Goal: Contribute content: Contribute content

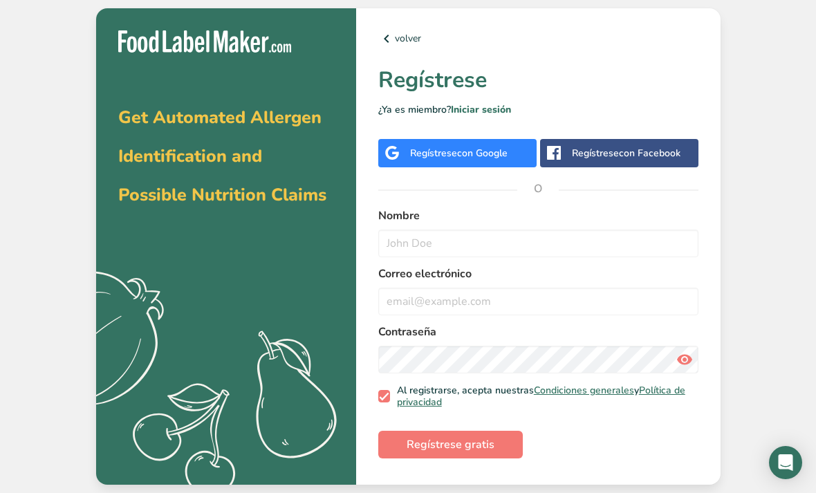
scroll to position [44, 0]
click at [489, 436] on span "Regístrese gratis" at bounding box center [450, 444] width 88 height 17
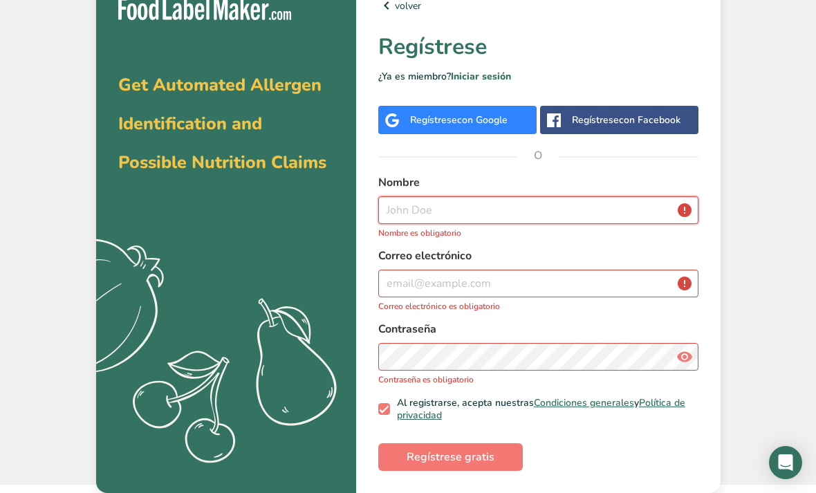
click at [565, 213] on input "text" at bounding box center [538, 210] width 320 height 28
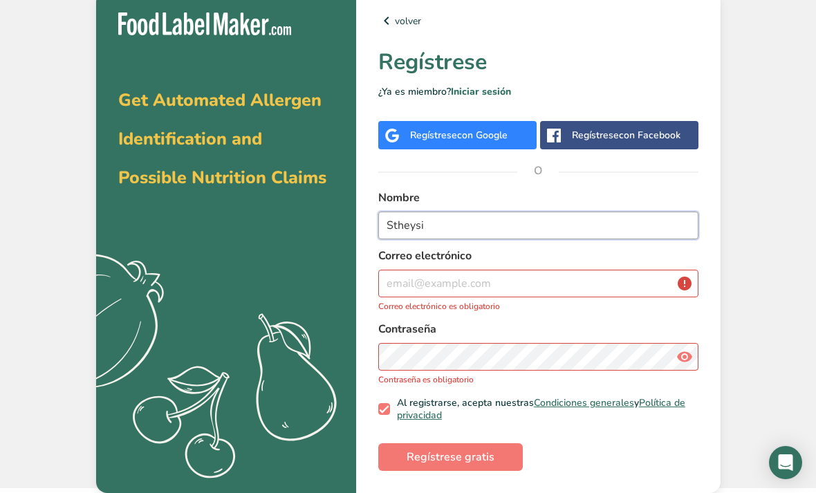
type input "Stheysi"
click at [405, 270] on input "email" at bounding box center [538, 284] width 320 height 28
type input "S"
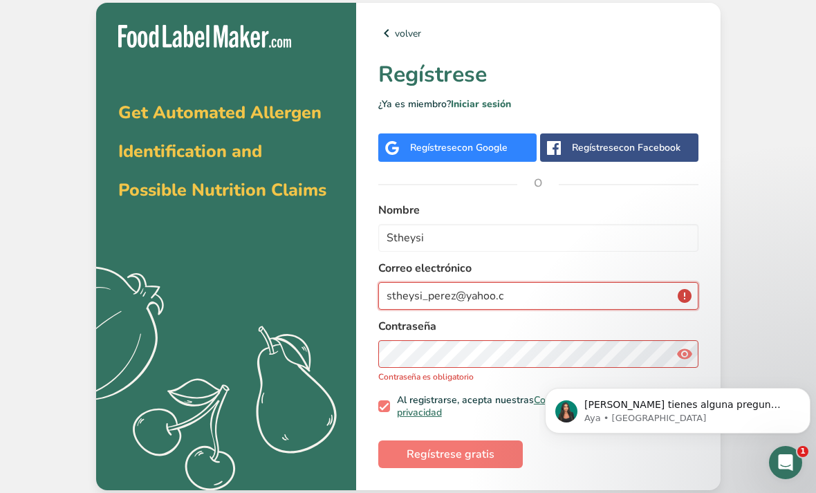
scroll to position [0, 0]
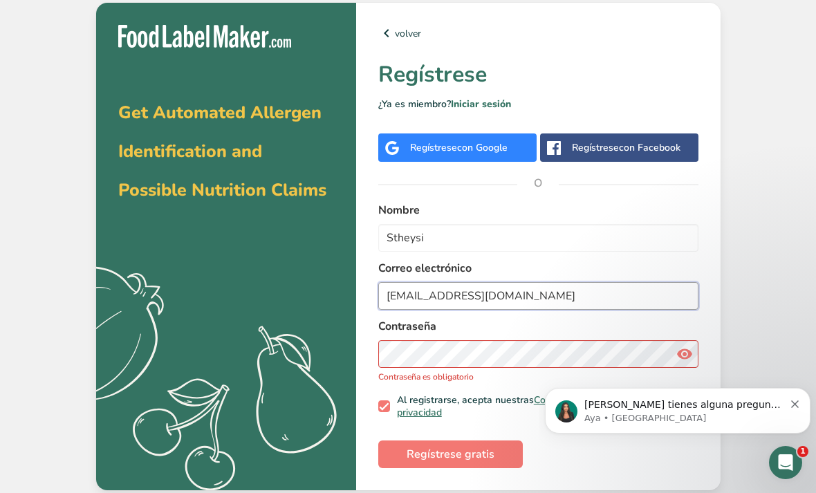
type input "[EMAIL_ADDRESS][DOMAIN_NAME]"
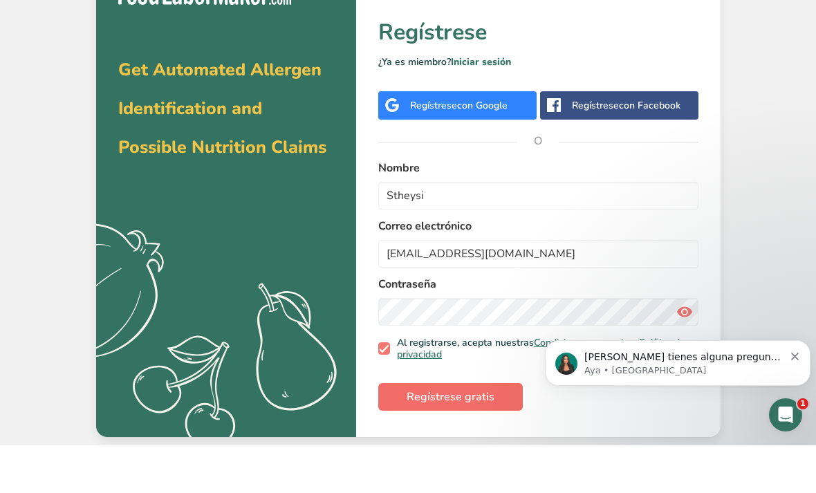
click at [480, 436] on span "Regístrese gratis" at bounding box center [450, 444] width 88 height 17
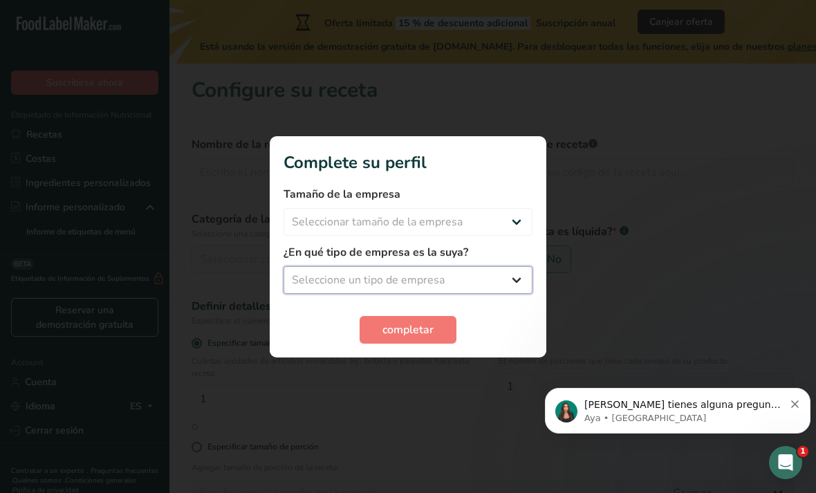
click at [518, 268] on select "Seleccione un tipo de empresa Fabricante de alimentos envasados Restaurante y c…" at bounding box center [407, 280] width 249 height 28
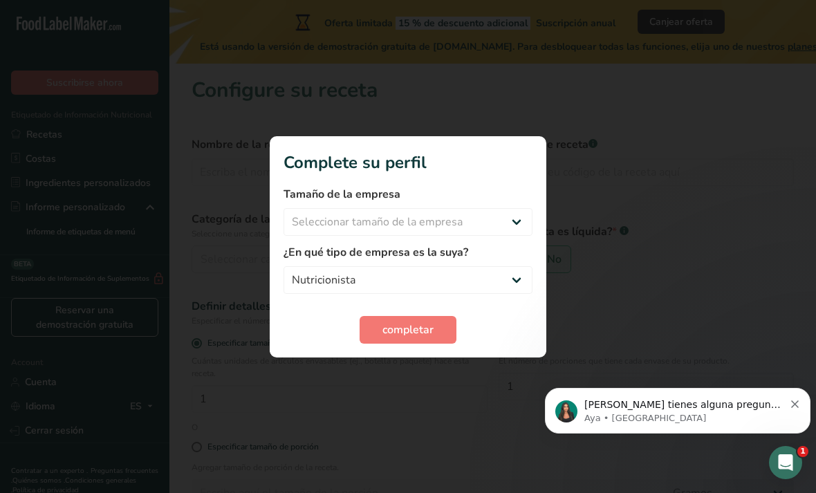
click at [498, 324] on div "completar" at bounding box center [407, 330] width 249 height 28
click at [491, 317] on div "completar" at bounding box center [407, 330] width 249 height 28
click at [478, 325] on div "completar" at bounding box center [407, 330] width 249 height 28
click at [525, 326] on div "completar" at bounding box center [407, 330] width 249 height 28
click at [503, 320] on div "completar" at bounding box center [407, 330] width 249 height 28
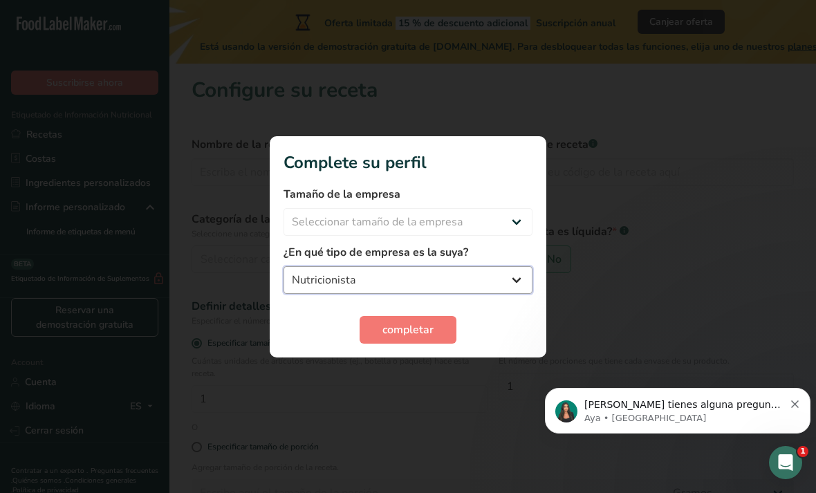
click at [520, 266] on select "Fabricante de alimentos envasados Restaurante y cafetería [GEOGRAPHIC_DATA] Emp…" at bounding box center [407, 280] width 249 height 28
select select "8"
click at [419, 371] on div at bounding box center [408, 246] width 816 height 493
click at [514, 261] on div "¿En qué tipo de empresa es la suya? Fabricante de alimentos envasados Restauran…" at bounding box center [407, 269] width 249 height 50
click at [528, 267] on select "Fabricante de alimentos envasados Restaurante y cafetería [GEOGRAPHIC_DATA] Emp…" at bounding box center [407, 280] width 249 height 28
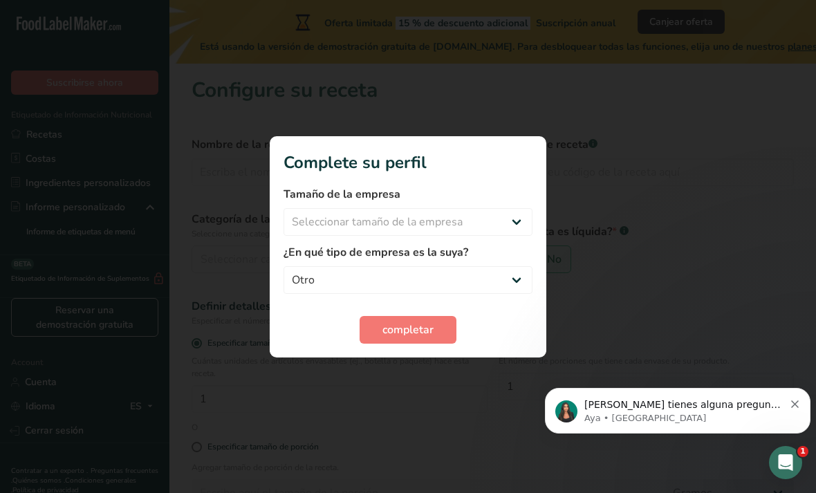
click at [431, 373] on div at bounding box center [408, 246] width 816 height 493
click at [510, 328] on div "completar" at bounding box center [407, 330] width 249 height 28
click at [505, 331] on div "completar" at bounding box center [407, 330] width 249 height 28
click at [794, 446] on div "1" at bounding box center [785, 462] width 33 height 33
click at [791, 442] on body "[PERSON_NAME] tienes alguna pregunta no dudes en consultarnos. ¡Estamos aquí pa…" at bounding box center [677, 407] width 265 height 86
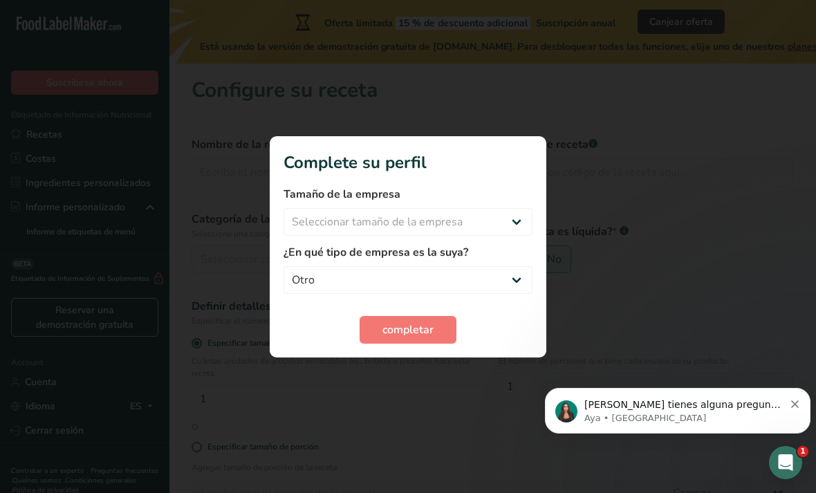
click at [794, 450] on div "Abrir Intercom Messenger" at bounding box center [785, 463] width 46 height 46
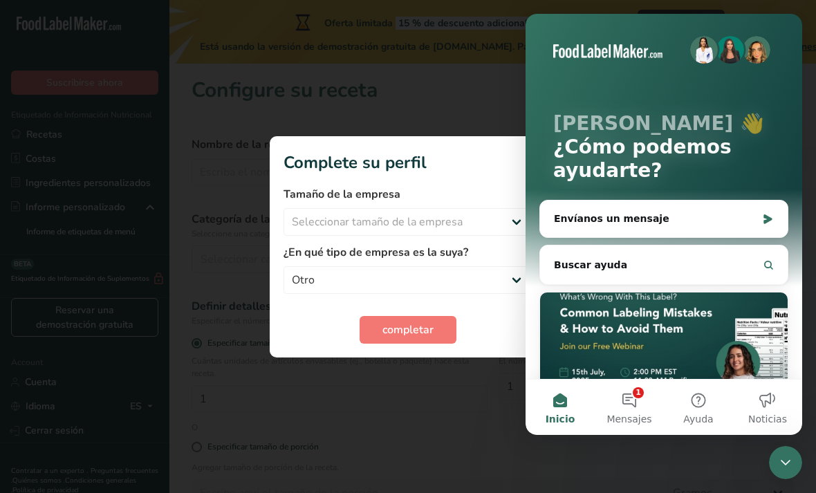
click at [473, 147] on section "Complete su perfil Tamaño de la empresa Seleccionar tamaño de la empresa Menos …" at bounding box center [408, 246] width 276 height 221
click at [494, 143] on section "Complete su perfil Tamaño de la empresa Seleccionar tamaño de la empresa Menos …" at bounding box center [408, 246] width 276 height 221
click at [507, 193] on label "Tamaño de la empresa" at bounding box center [407, 194] width 249 height 17
click at [787, 492] on html ".a-20{fill:#fff;} Suscribirse ahora Etiquetado de Información Nutricional Recet…" at bounding box center [408, 321] width 816 height 642
click at [792, 492] on html ".a-20{fill:#fff;} Suscribirse ahora Etiquetado de Información Nutricional Recet…" at bounding box center [408, 321] width 816 height 642
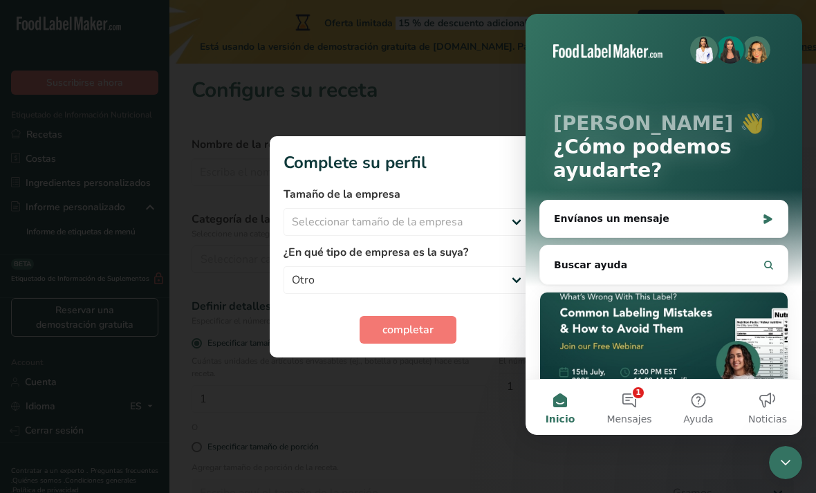
click at [791, 492] on html ".a-20{fill:#fff;} Suscribirse ahora Etiquetado de Información Nutricional Recet…" at bounding box center [408, 321] width 816 height 642
click at [789, 492] on html ".a-20{fill:#fff;} Suscribirse ahora Etiquetado de Información Nutricional Recet…" at bounding box center [408, 321] width 816 height 642
click at [785, 492] on html ".a-20{fill:#fff;} Suscribirse ahora Etiquetado de Información Nutricional Recet…" at bounding box center [408, 321] width 816 height 642
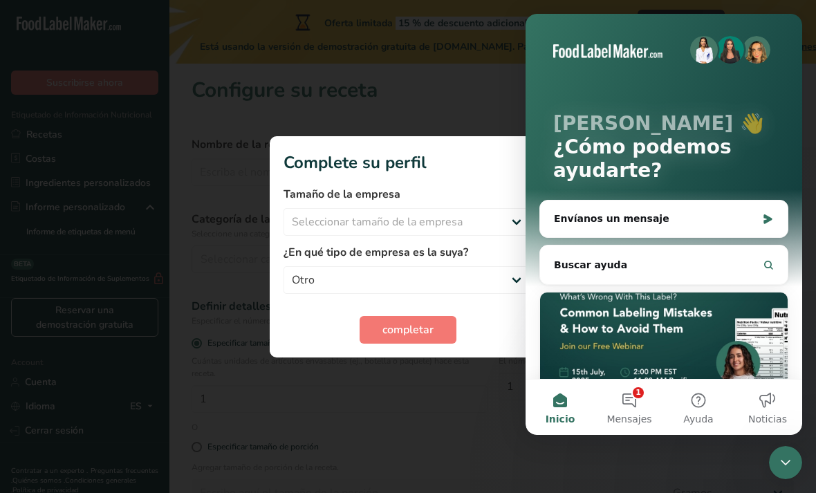
click at [786, 492] on html ".a-20{fill:#fff;} Suscribirse ahora Etiquetado de Información Nutricional Recet…" at bounding box center [408, 321] width 816 height 642
click at [785, 492] on html ".a-20{fill:#fff;} Suscribirse ahora Etiquetado de Información Nutricional Recet…" at bounding box center [408, 321] width 816 height 642
click at [787, 492] on html ".a-20{fill:#fff;} Suscribirse ahora Etiquetado de Información Nutricional Recet…" at bounding box center [408, 321] width 816 height 642
click at [786, 492] on html ".a-20{fill:#fff;} Suscribirse ahora Etiquetado de Información Nutricional Recet…" at bounding box center [408, 321] width 816 height 642
click at [785, 492] on html ".a-20{fill:#fff;} Suscribirse ahora Etiquetado de Información Nutricional Recet…" at bounding box center [408, 321] width 816 height 642
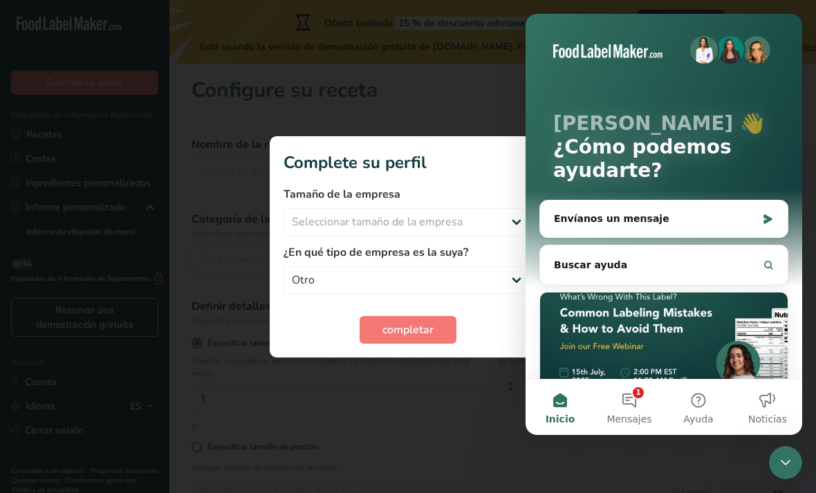
click at [785, 492] on html ".a-20{fill:#fff;} Suscribirse ahora Etiquetado de Información Nutricional Recet…" at bounding box center [408, 321] width 816 height 642
click at [354, 413] on div at bounding box center [408, 246] width 816 height 493
click at [370, 408] on div at bounding box center [408, 246] width 816 height 493
click at [431, 357] on div at bounding box center [408, 246] width 816 height 493
click at [494, 155] on h1 "Complete su perfil" at bounding box center [407, 162] width 249 height 25
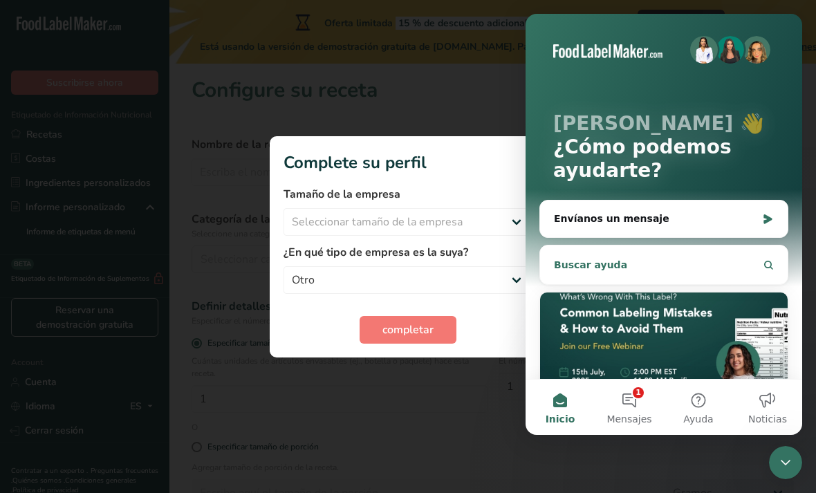
click at [769, 265] on icon "Intercom Messenger" at bounding box center [767, 264] width 11 height 11
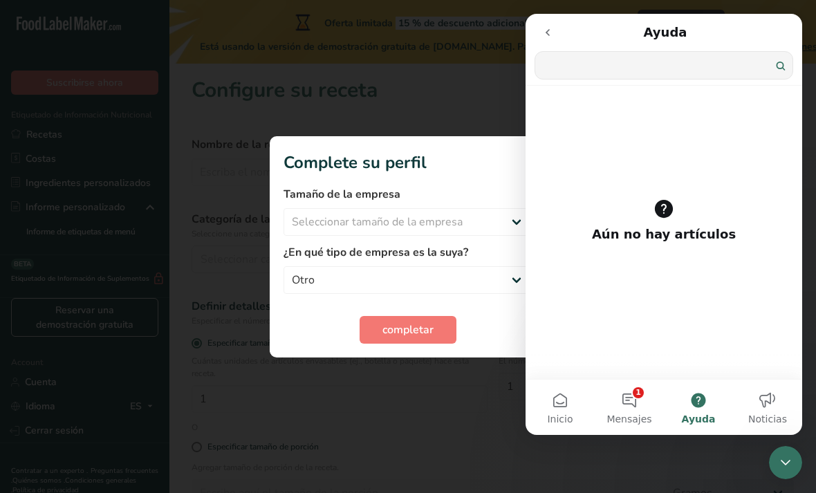
scroll to position [44, 0]
click at [558, 28] on button "go back" at bounding box center [547, 32] width 26 height 26
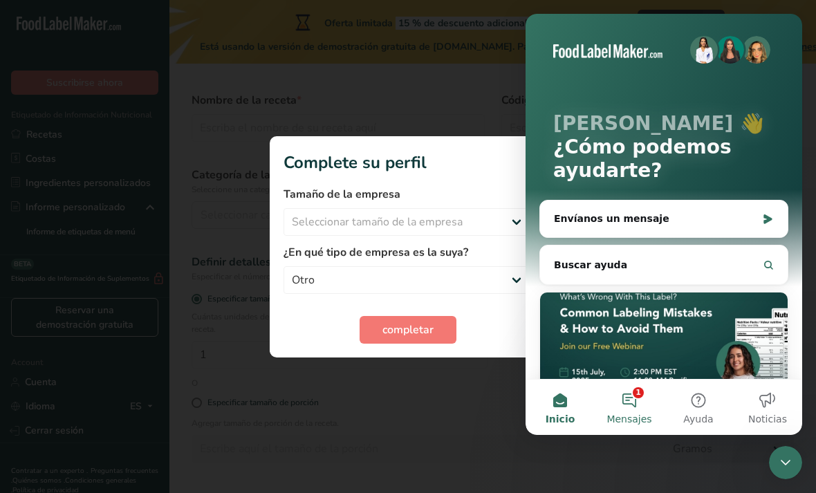
click at [642, 405] on button "1 Mensajes" at bounding box center [628, 406] width 69 height 55
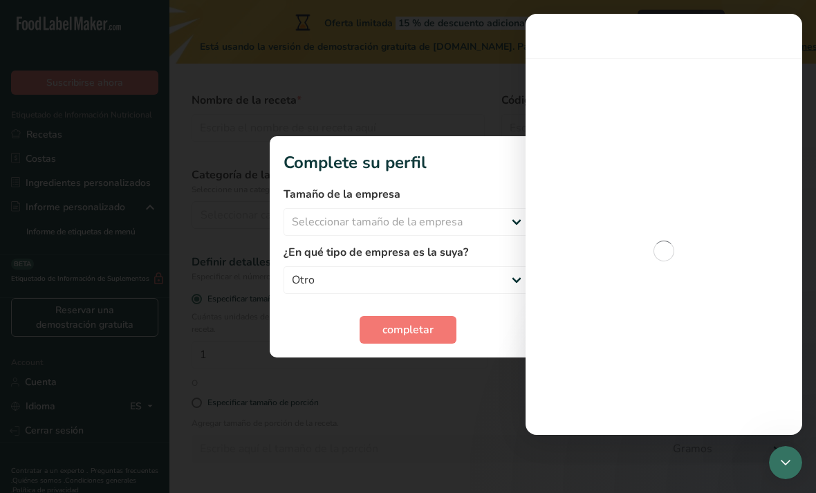
scroll to position [0, 0]
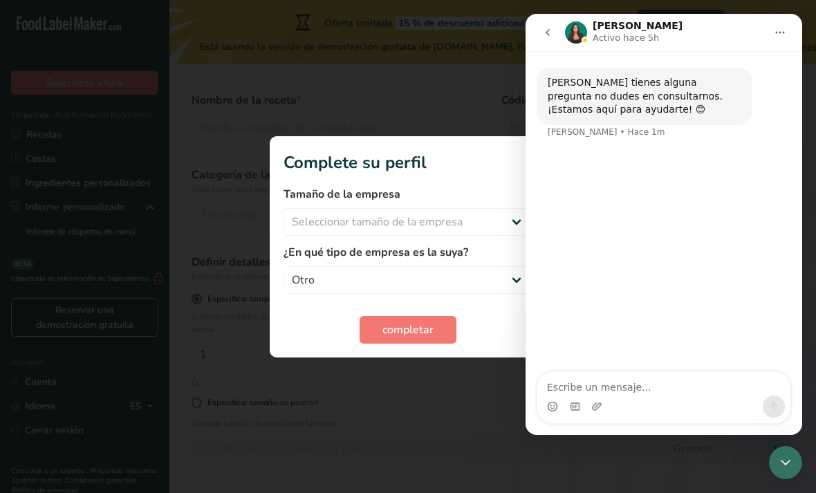
click at [785, 458] on icon "Cerrar Intercom Messenger" at bounding box center [785, 462] width 17 height 17
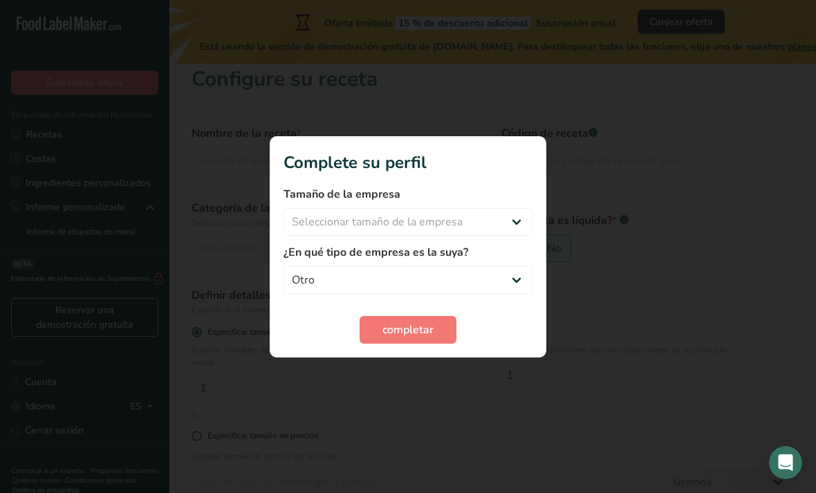
click at [356, 406] on div at bounding box center [408, 246] width 816 height 493
click at [508, 225] on select "Seleccionar tamaño de la empresa Menos de 10 empleados De 10 a 50 empleados De …" at bounding box center [407, 222] width 249 height 28
select select "1"
click at [434, 324] on button "completar" at bounding box center [407, 330] width 97 height 28
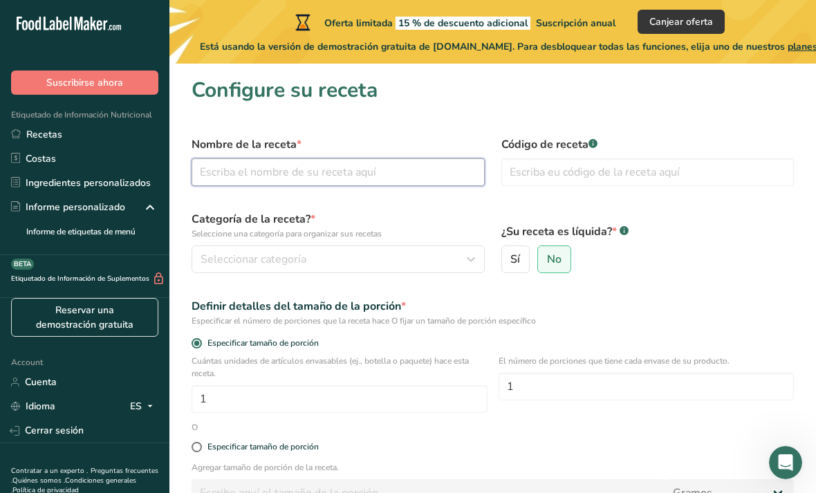
click at [392, 175] on input "text" at bounding box center [337, 172] width 293 height 28
type input "Aderezo de aguacate"
click at [597, 149] on div ".a-a{fill:#347362;}.b-a{fill:#fff;}" at bounding box center [592, 145] width 9 height 12
click at [594, 147] on rect at bounding box center [592, 143] width 9 height 9
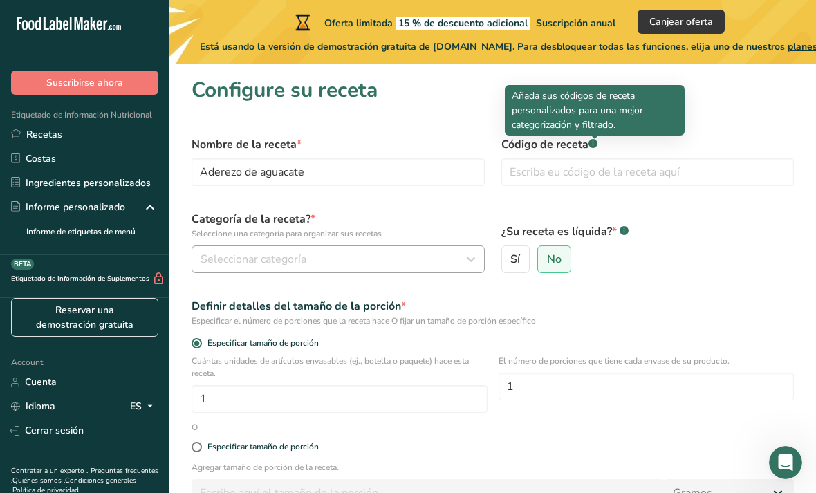
click at [382, 259] on div "Seleccionar categoría" at bounding box center [333, 259] width 267 height 17
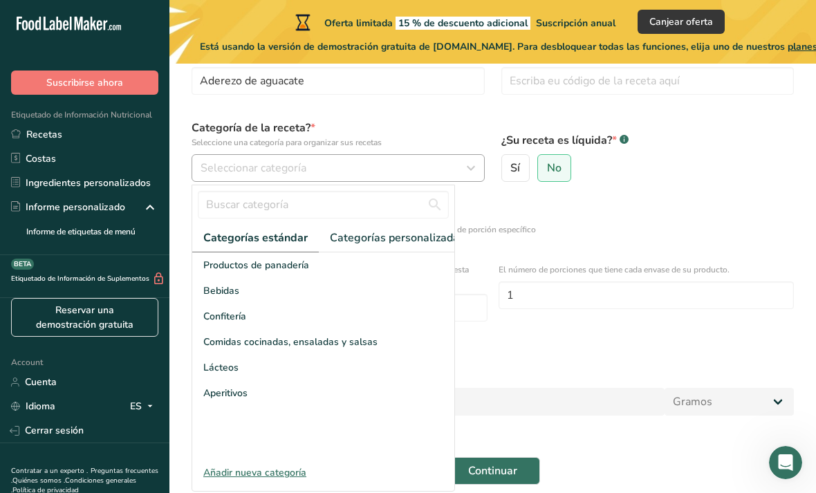
scroll to position [88, 0]
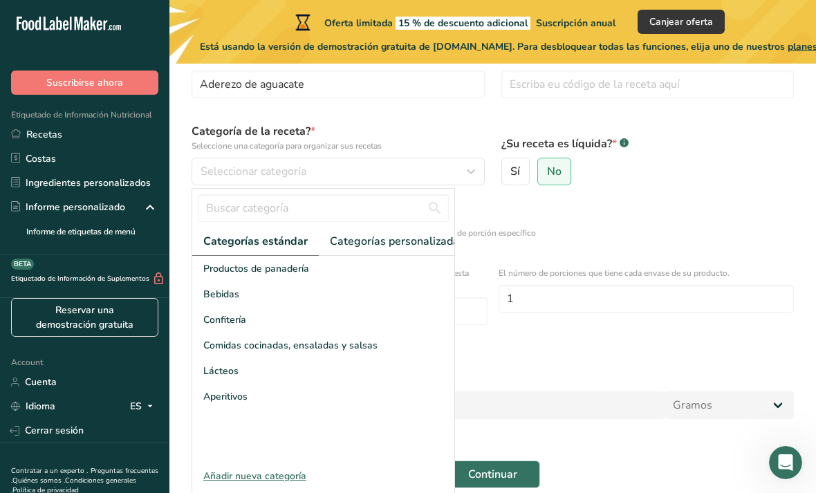
click at [283, 473] on div "Añadir nueva categoría" at bounding box center [323, 476] width 262 height 15
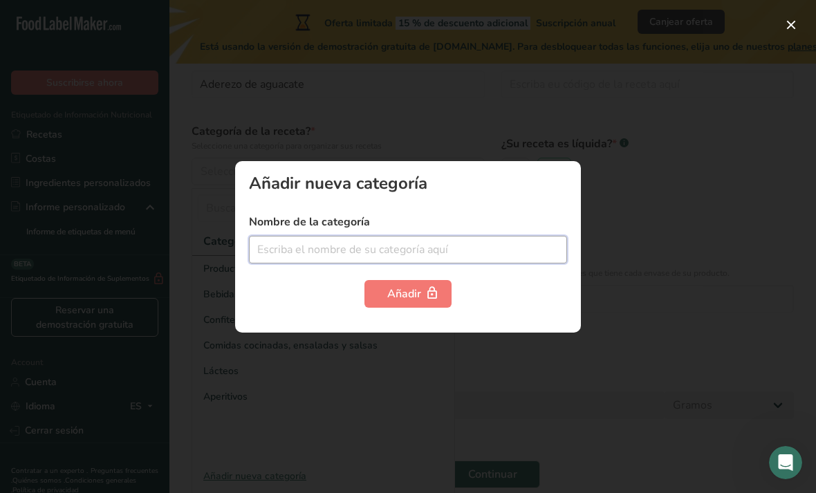
click at [412, 263] on input "text" at bounding box center [408, 250] width 318 height 28
type input "Aderezo"
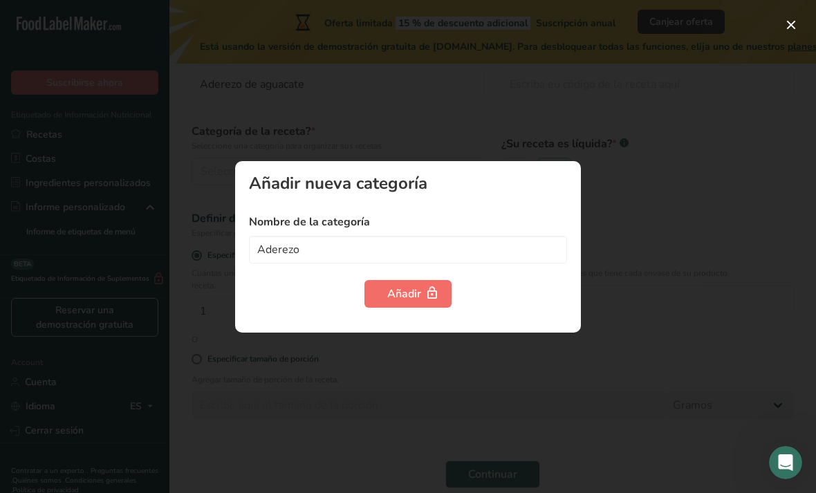
click at [413, 302] on div "Añadir" at bounding box center [407, 293] width 41 height 17
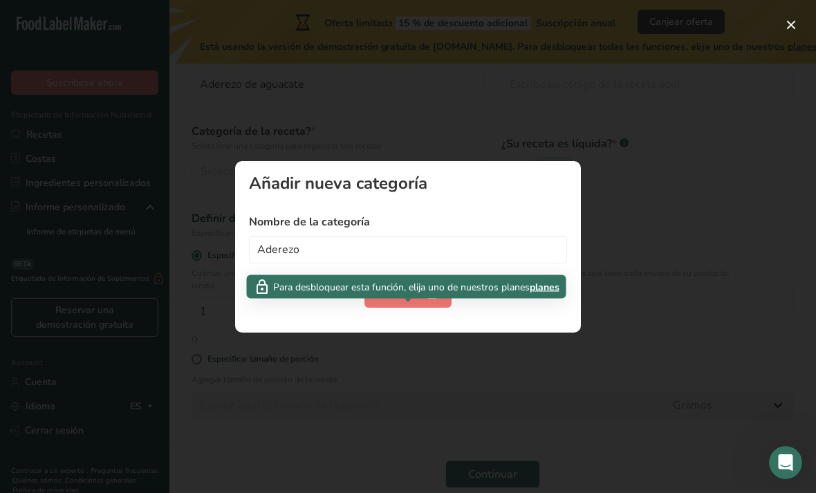
click at [642, 310] on div at bounding box center [408, 246] width 816 height 493
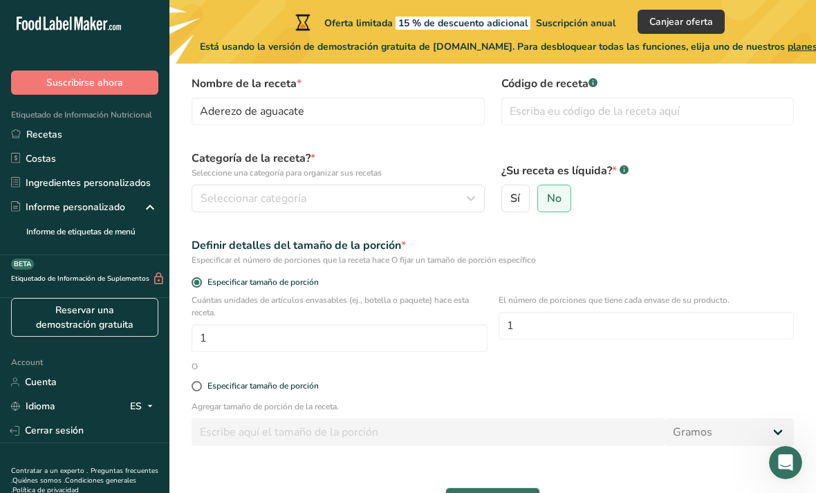
scroll to position [22, 0]
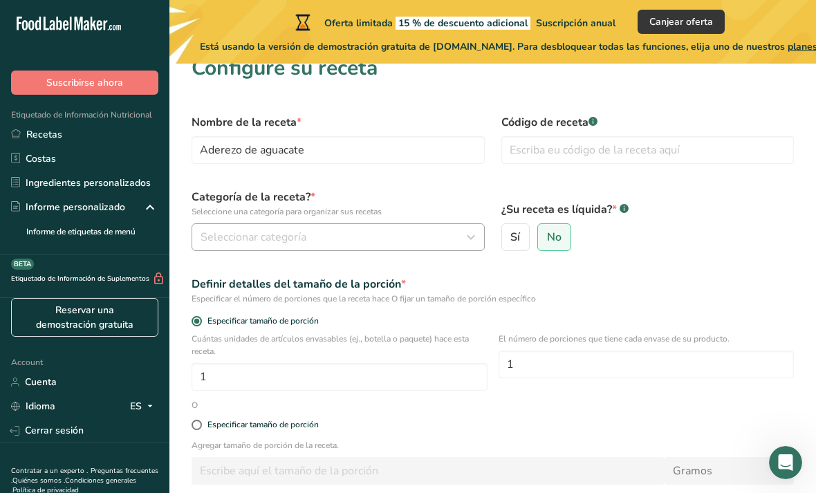
click at [476, 234] on icon "button" at bounding box center [470, 237] width 17 height 25
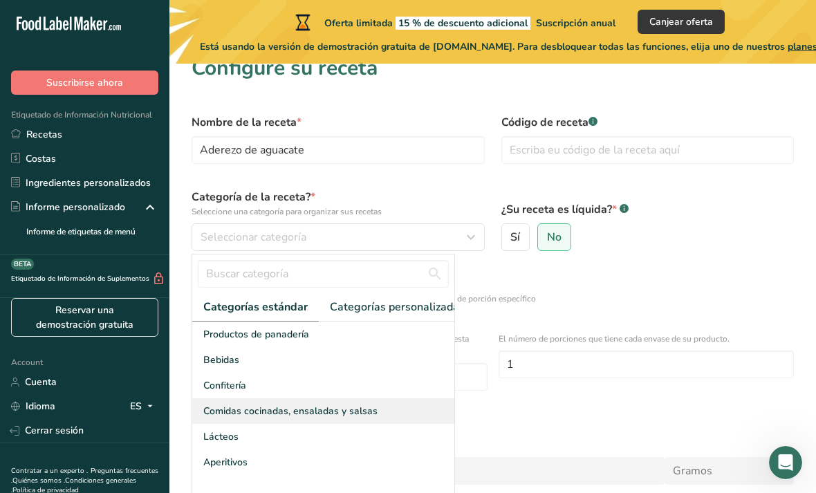
click at [321, 408] on span "Comidas cocinadas, ensaladas y salsas" at bounding box center [290, 411] width 174 height 15
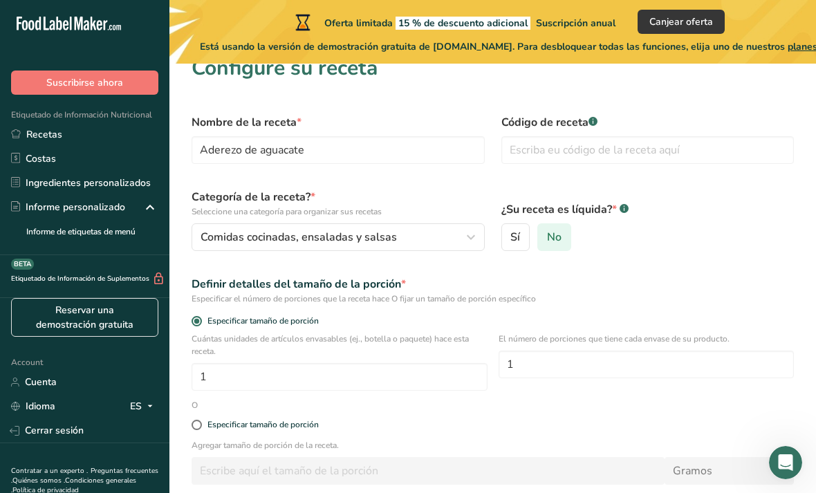
click at [558, 244] on span "No" at bounding box center [554, 237] width 15 height 14
click at [547, 242] on input "No" at bounding box center [542, 237] width 9 height 9
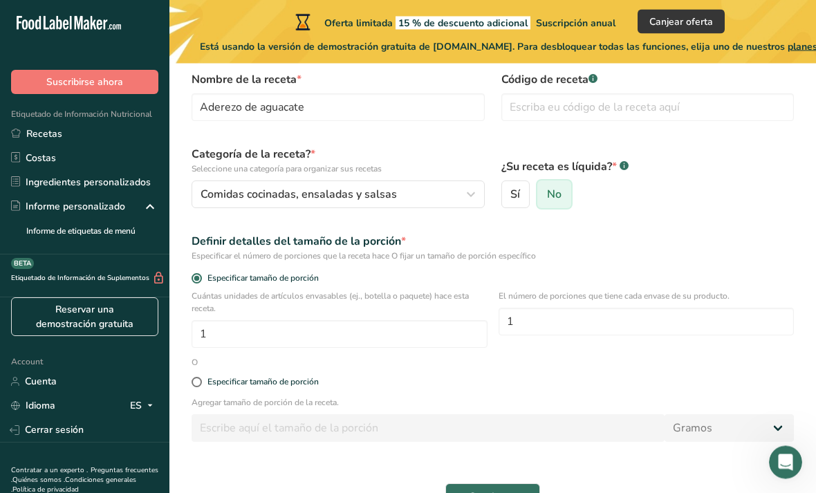
scroll to position [66, 0]
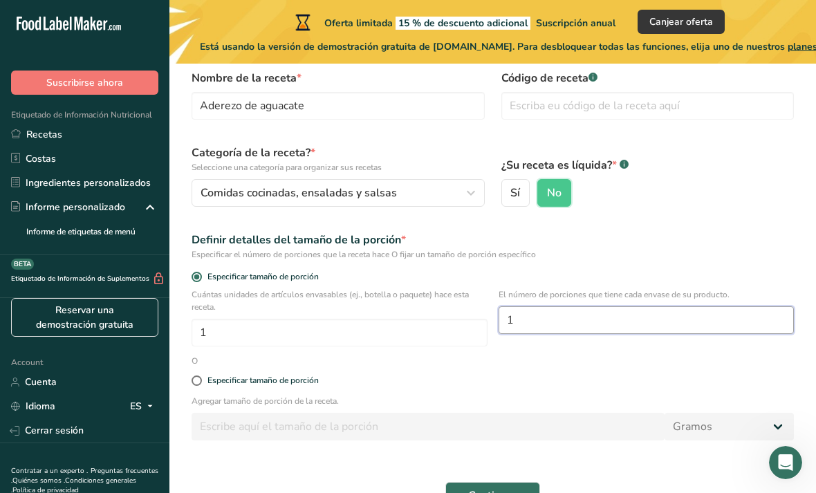
click at [594, 326] on input "1" at bounding box center [646, 320] width 296 height 28
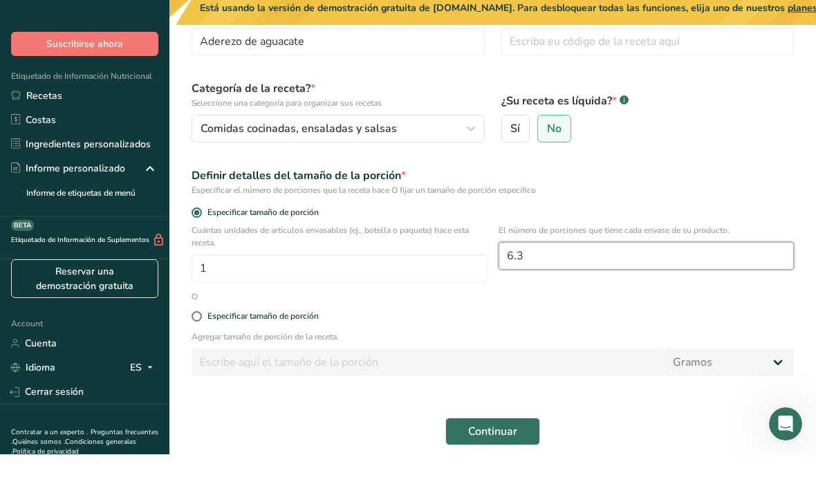
scroll to position [166, 0]
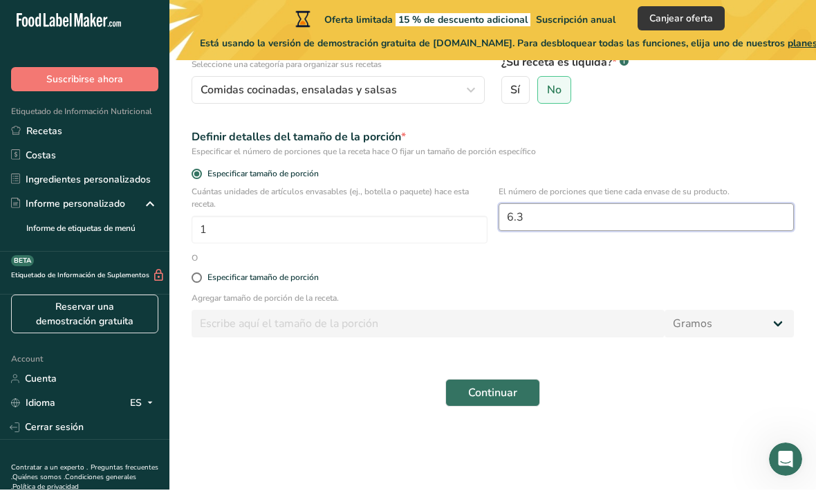
type input "6.3"
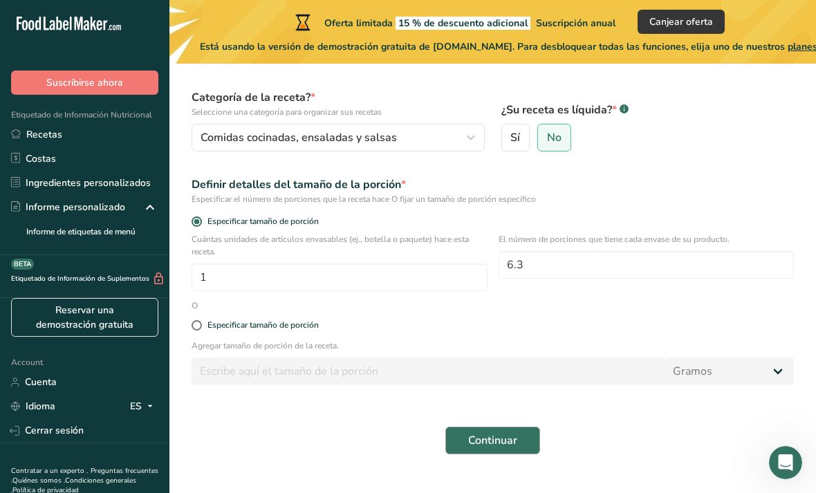
click at [516, 443] on span "Continuar" at bounding box center [492, 440] width 49 height 17
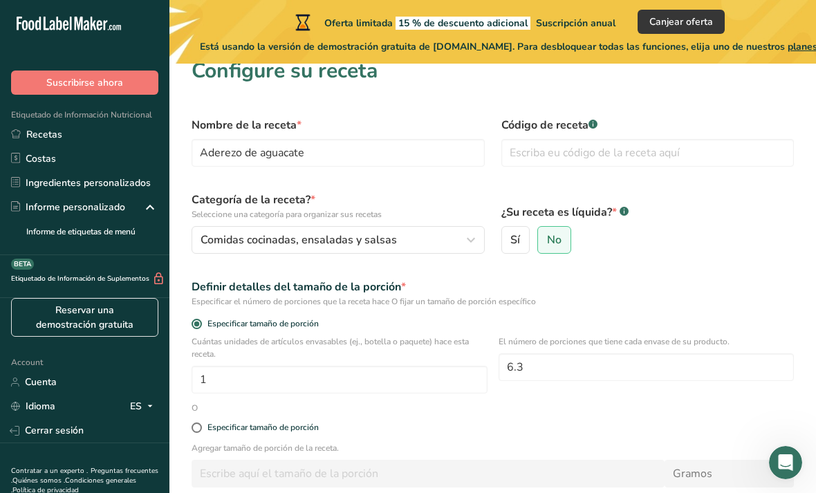
scroll to position [0, 0]
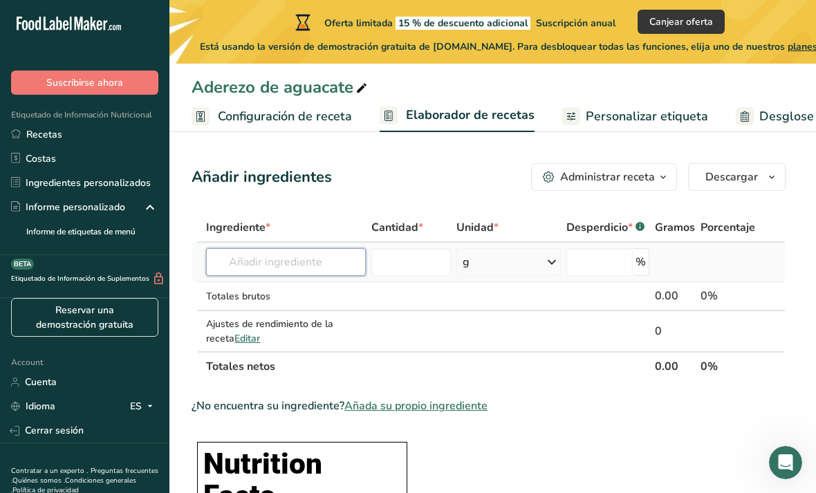
click at [310, 263] on input "text" at bounding box center [285, 262] width 159 height 28
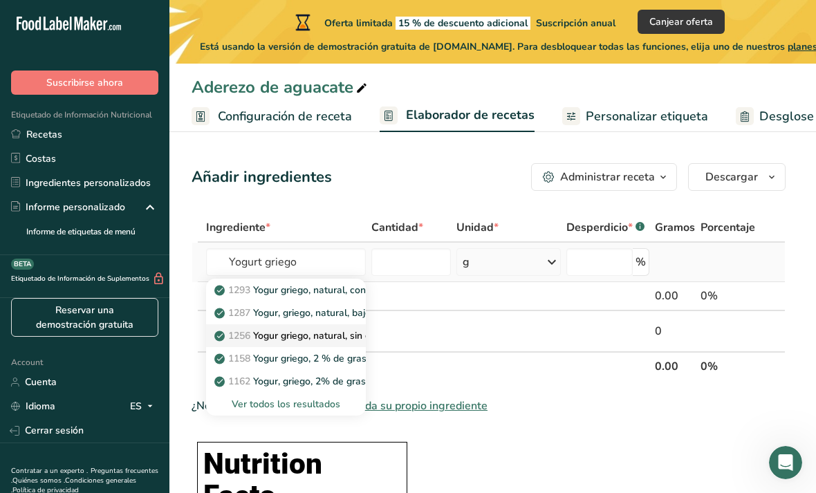
click at [348, 331] on p "1256 Yogur griego, natural, sin grasa (Incluye alimentos para el Programa de di…" at bounding box center [474, 335] width 515 height 15
type input "Yogurt, Greek, plain, nonfat (Includes foods for USDA's Food Distribution Progr…"
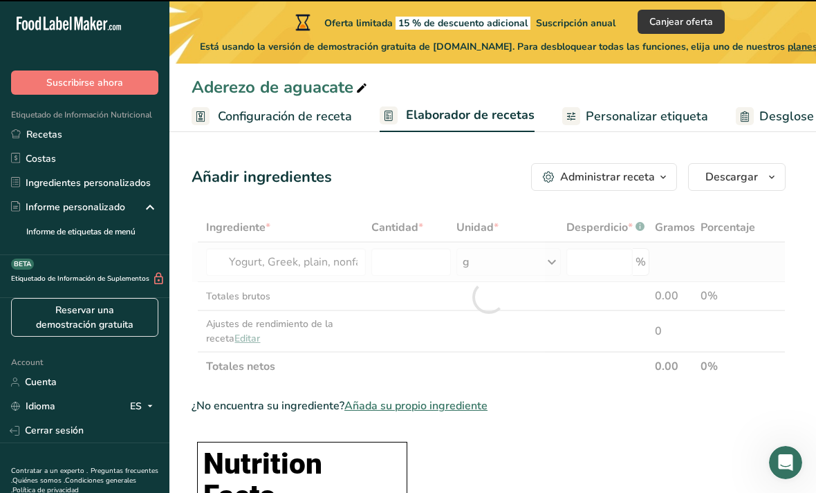
type input "0"
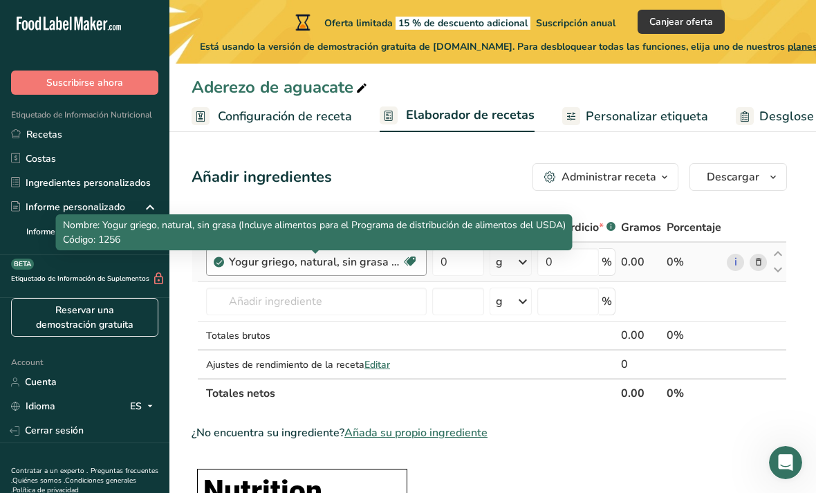
click at [373, 270] on div "Yogur griego, natural, sin grasa (Incluye alimentos para el Programa de distrib…" at bounding box center [315, 262] width 173 height 17
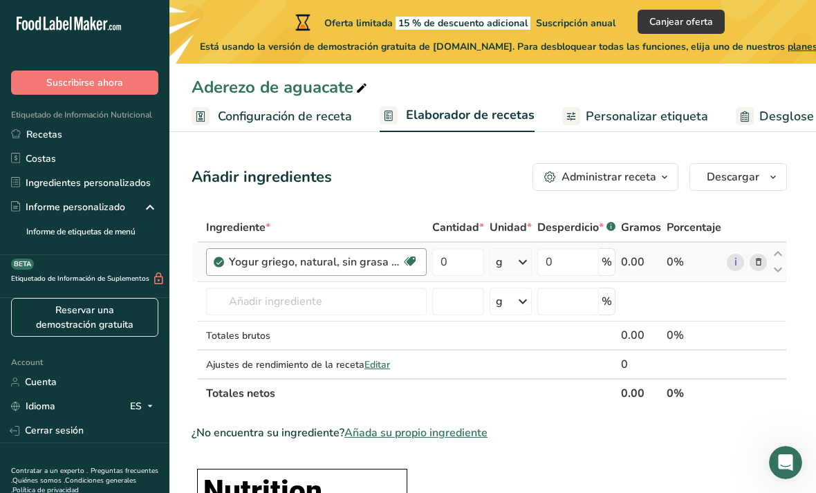
click at [375, 265] on div "Yogur griego, natural, sin grasa (Incluye alimentos para el Programa de distrib…" at bounding box center [315, 262] width 173 height 17
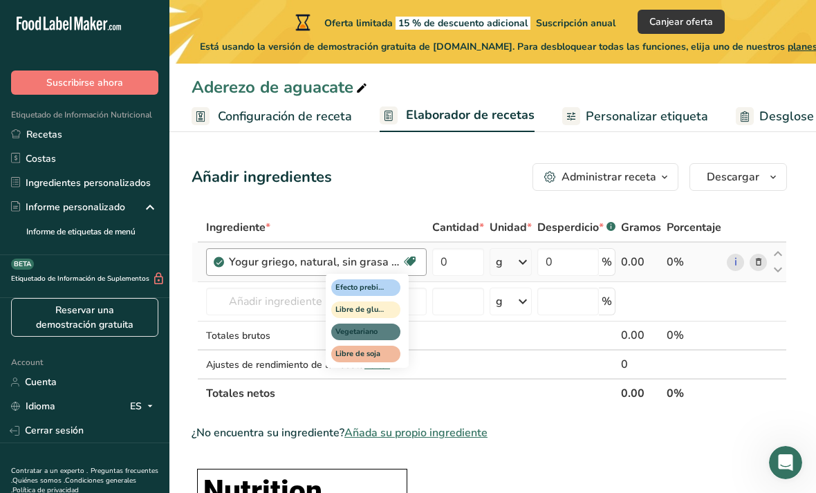
click at [415, 262] on icon at bounding box center [410, 261] width 14 height 21
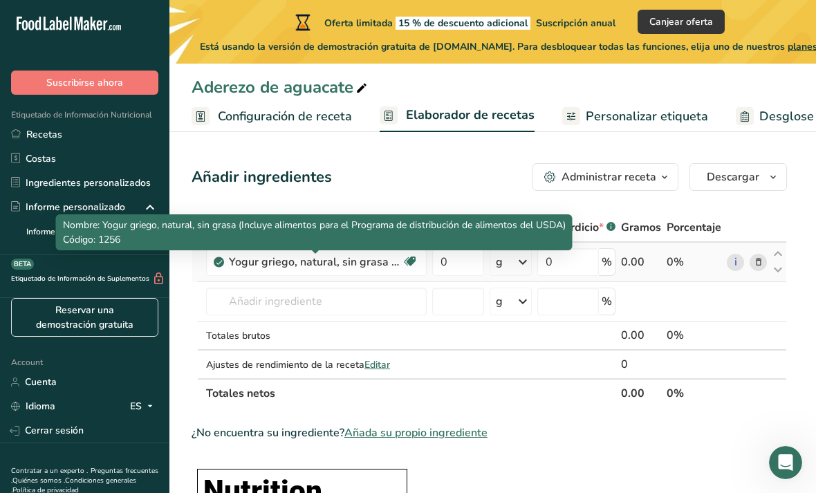
click at [757, 258] on icon at bounding box center [758, 262] width 10 height 15
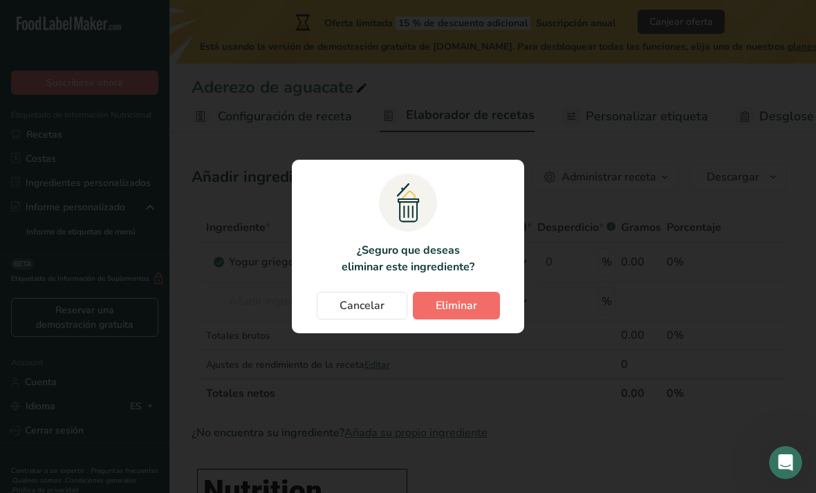
click at [446, 303] on span "Eliminar" at bounding box center [455, 305] width 41 height 17
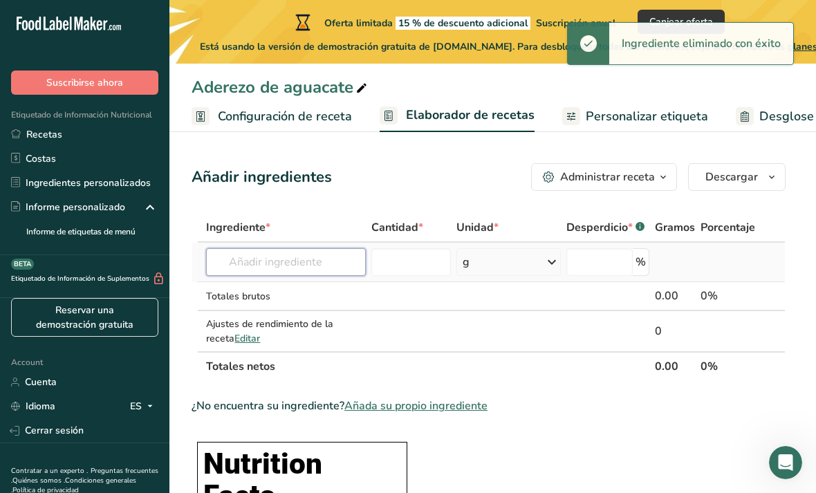
click at [323, 270] on input "text" at bounding box center [285, 262] width 159 height 28
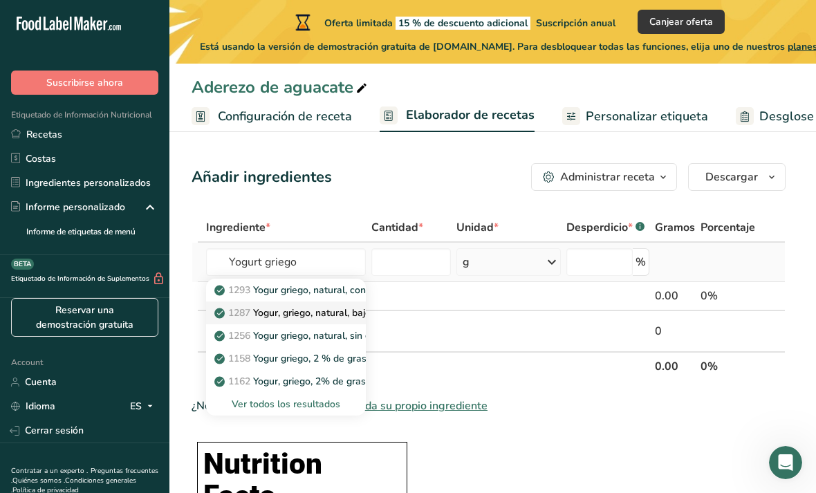
click at [338, 312] on p "1287 Yogur, griego, natural, bajo en grasa" at bounding box center [314, 313] width 195 height 15
type input "Yogurt, Greek, plain, lowfat"
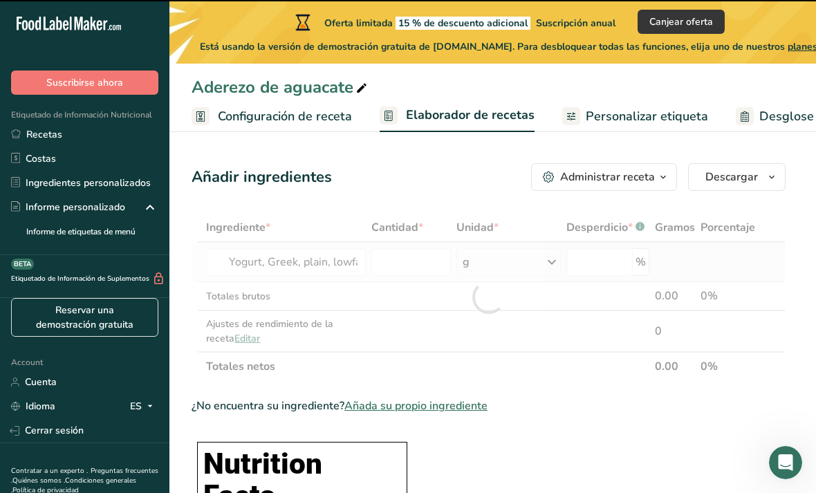
type input "0"
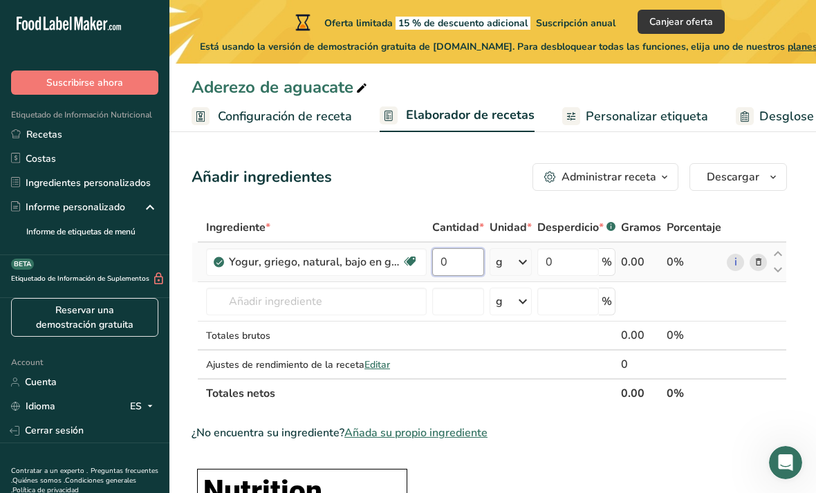
click at [468, 256] on input "0" at bounding box center [458, 262] width 52 height 28
type input "150"
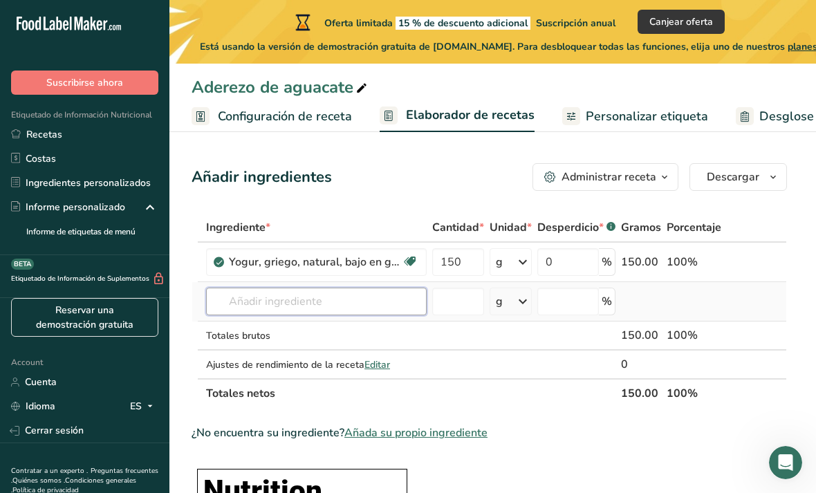
click at [346, 314] on div "Ingrediente * Cantidad * Unidad * Desperdicio * .a-a{fill:#347362;}.b-a{fill:#f…" at bounding box center [488, 310] width 595 height 195
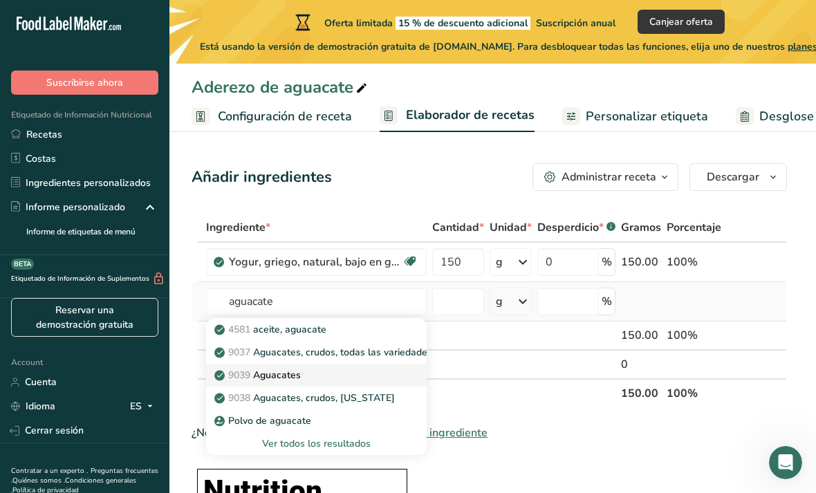
click at [304, 375] on div "9039 [GEOGRAPHIC_DATA]" at bounding box center [305, 375] width 176 height 15
type input "Avocados"
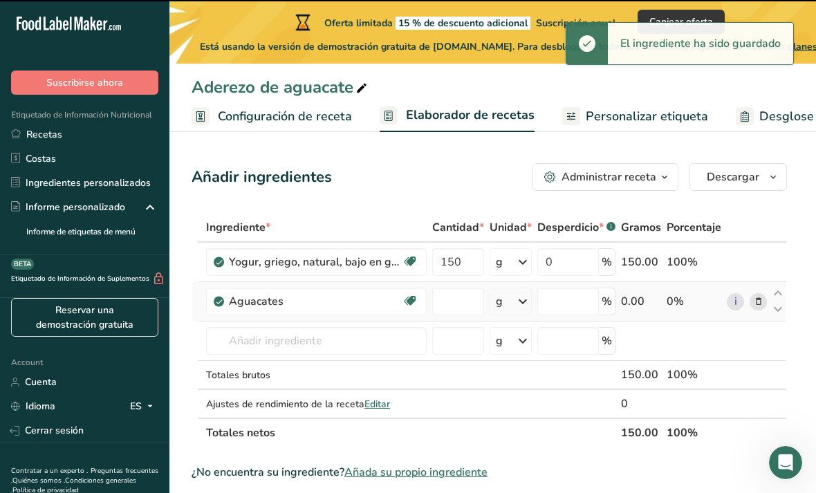
type input "0"
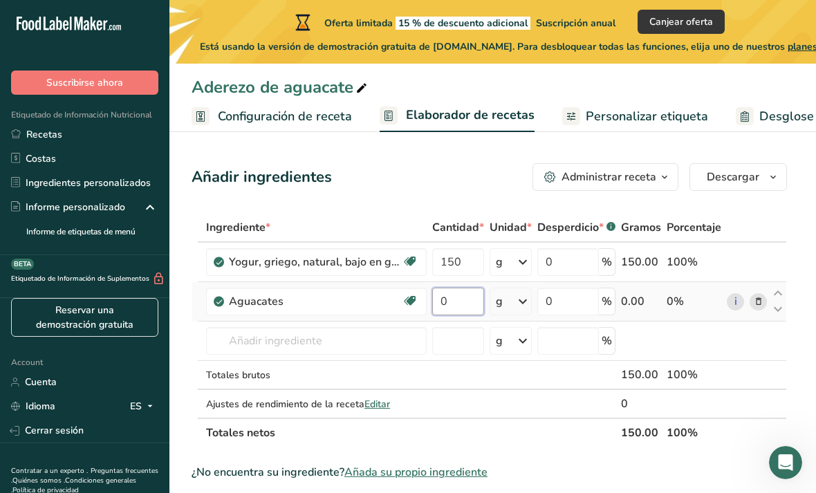
click at [463, 300] on input "0" at bounding box center [458, 302] width 52 height 28
type input "60"
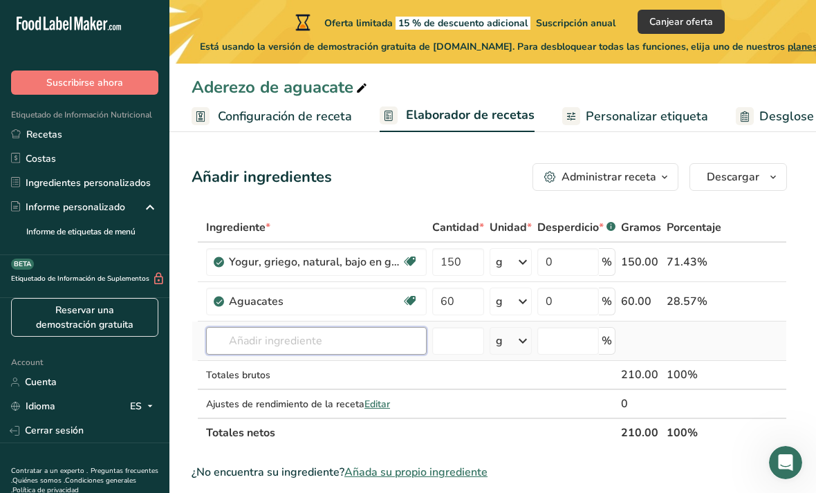
click at [345, 342] on div "Ingrediente * Cantidad * Unidad * Desperdicio * .a-a{fill:#347362;}.b-a{fill:#f…" at bounding box center [488, 330] width 595 height 234
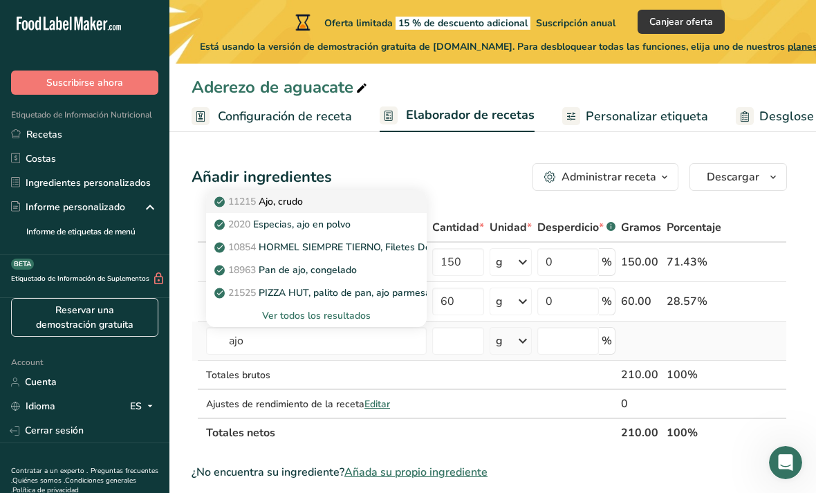
click at [338, 198] on div "11215 Ajo, crudo" at bounding box center [305, 201] width 176 height 15
type input "Garlic, raw"
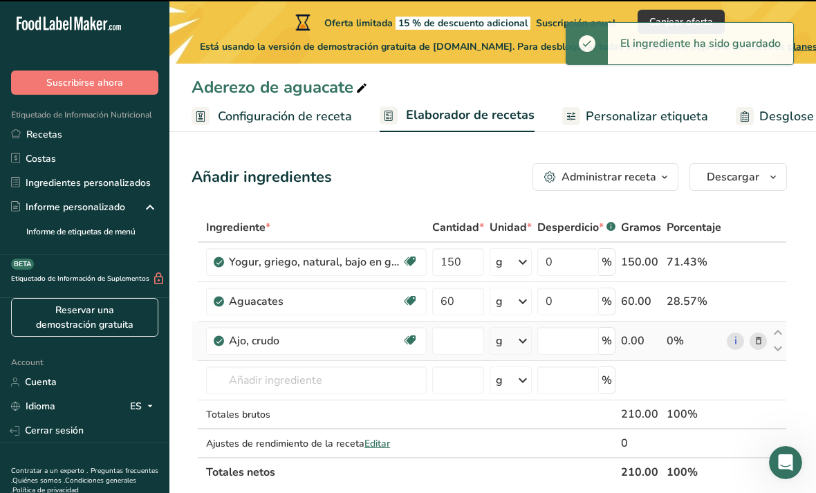
type input "0"
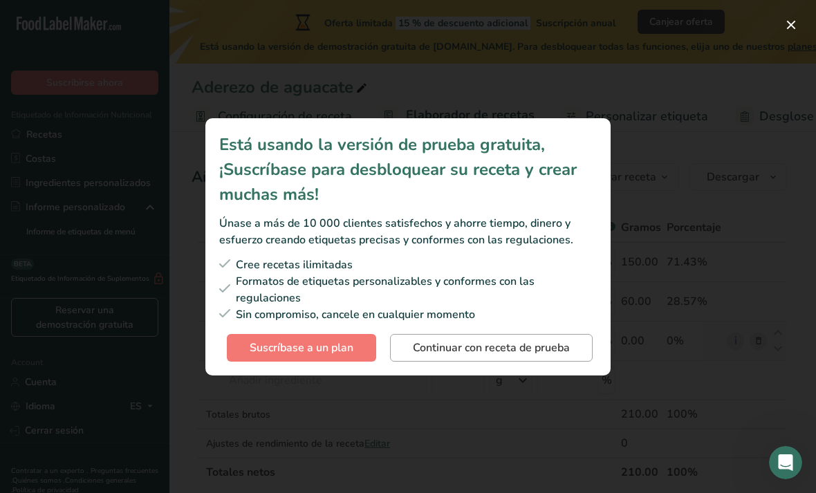
click at [528, 342] on span "Continuar con receta de prueba" at bounding box center [491, 347] width 157 height 17
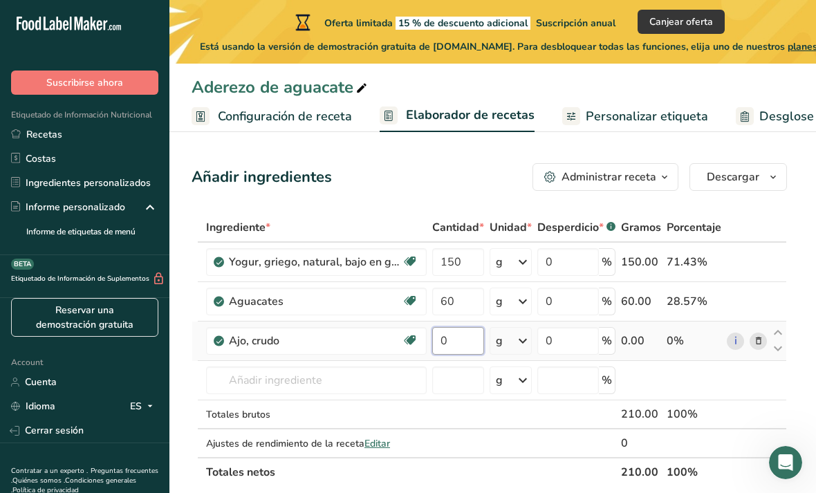
click at [453, 346] on input "0" at bounding box center [458, 341] width 52 height 28
type input "2.5"
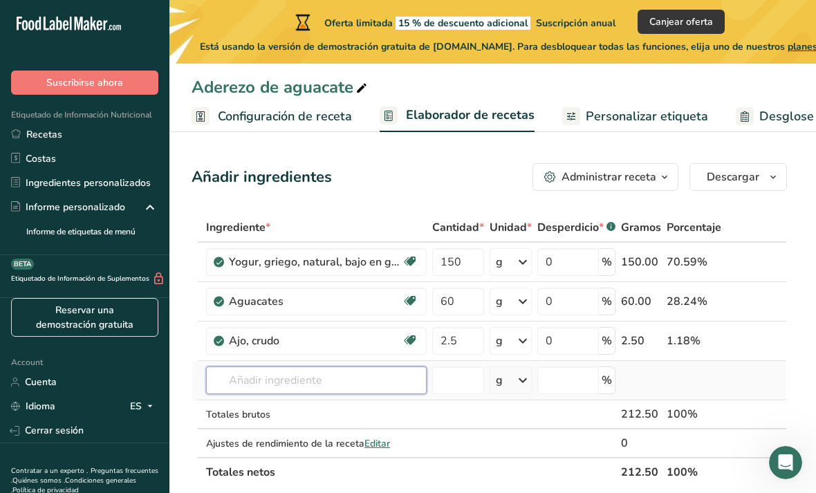
click at [339, 386] on div "Ingrediente * Cantidad * Unidad * Desperdicio * .a-a{fill:#347362;}.b-a{fill:#f…" at bounding box center [488, 350] width 595 height 274
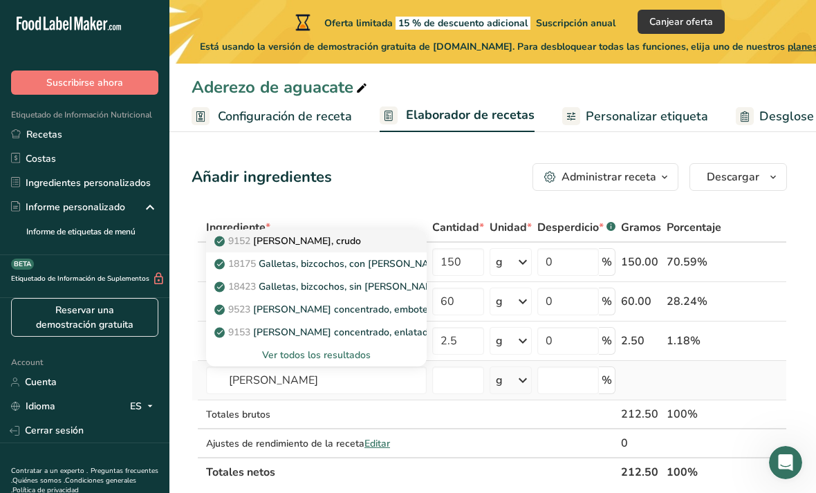
click at [356, 245] on div "9152 [PERSON_NAME], crudo" at bounding box center [305, 241] width 176 height 15
type input "Lemon juice, raw"
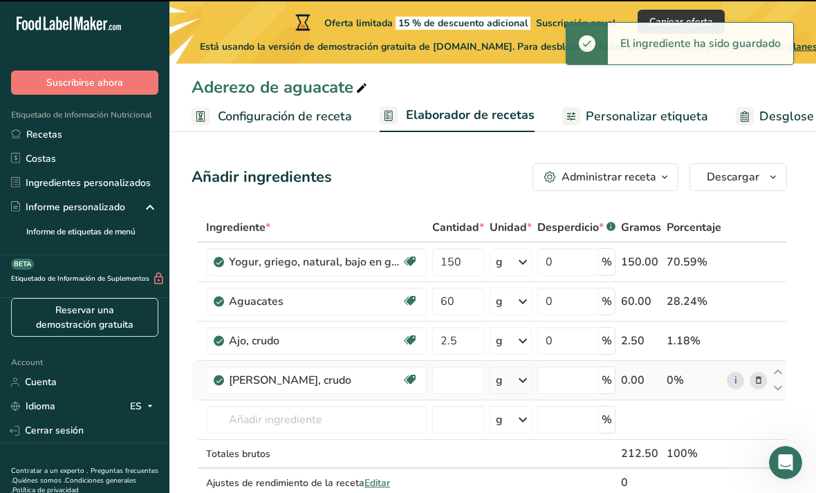
type input "0"
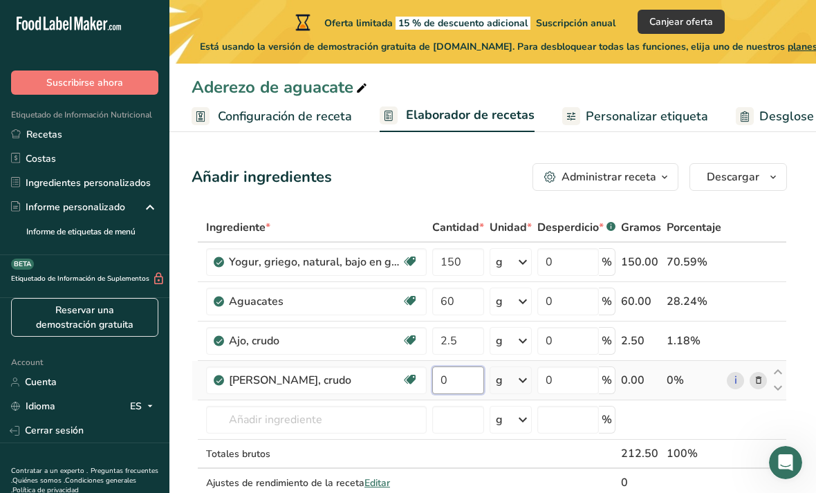
click at [460, 381] on input "0" at bounding box center [458, 380] width 52 height 28
type input "10"
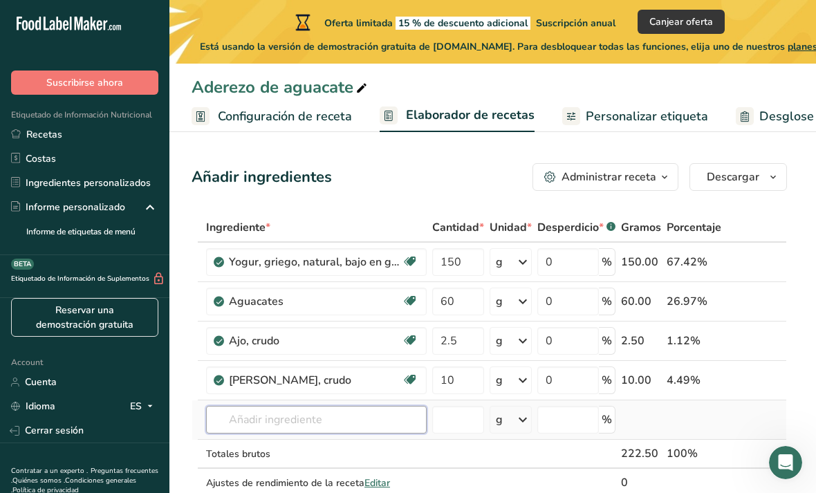
click at [304, 421] on div "Ingrediente * Cantidad * Unidad * Desperdicio * .a-a{fill:#347362;}.b-a{fill:#f…" at bounding box center [488, 369] width 595 height 313
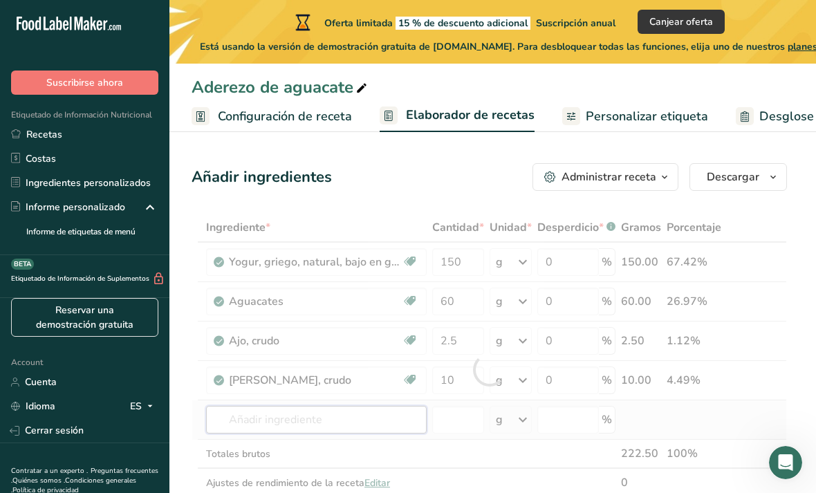
scroll to position [149, 0]
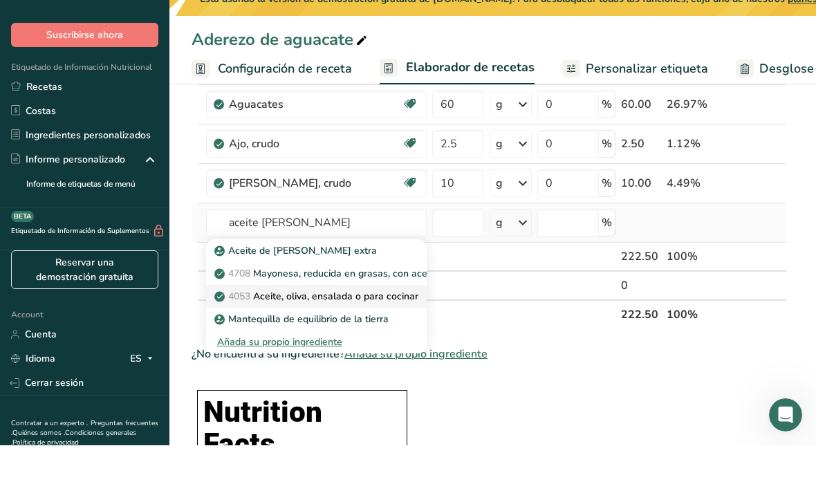
click at [385, 337] on p "4053 Aceite, oliva, ensalada o para cocinar" at bounding box center [317, 344] width 201 height 15
type input "Oil, olive, salad or cooking"
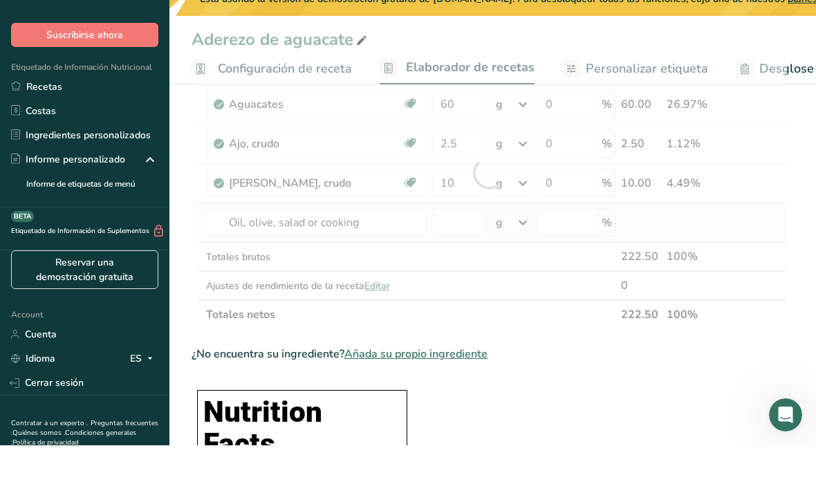
scroll to position [197, 0]
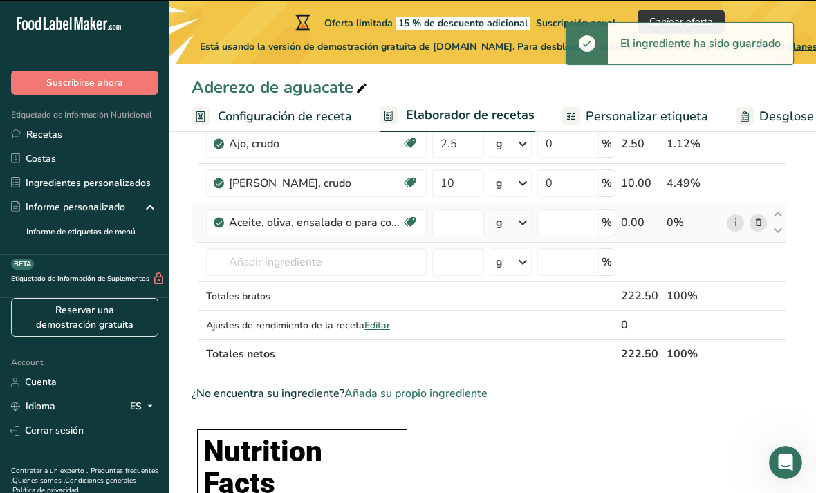
type input "0"
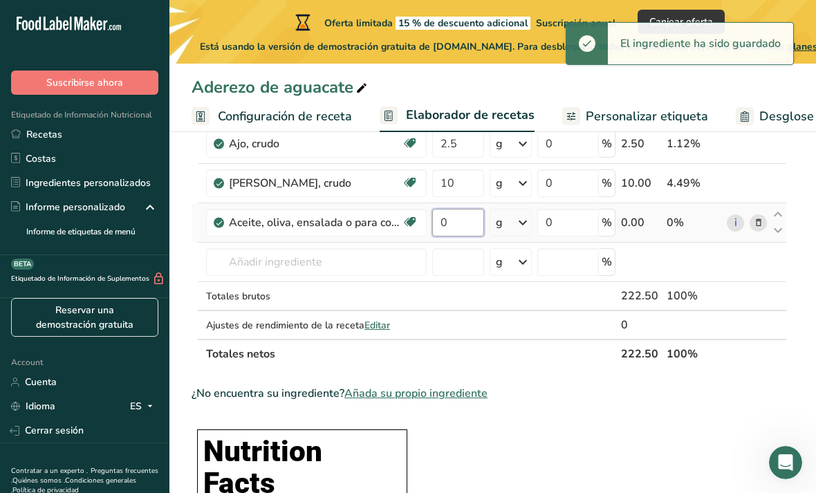
click at [467, 226] on input "0" at bounding box center [458, 223] width 52 height 28
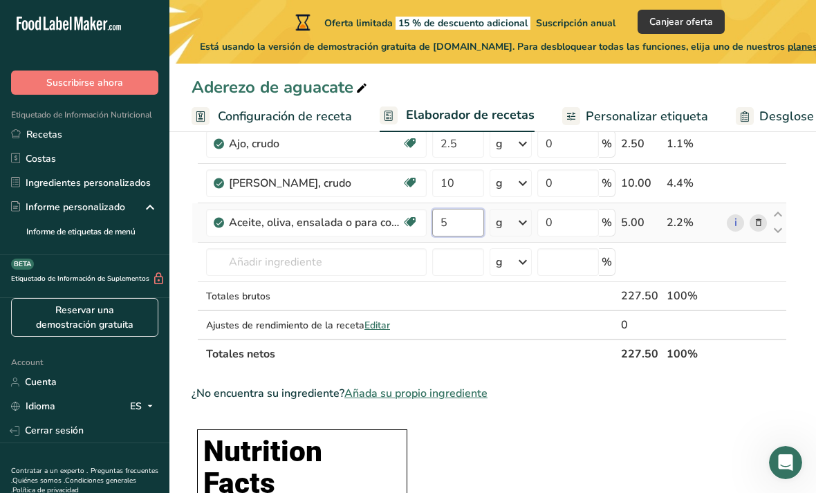
type input "5"
click at [345, 260] on div "Ingrediente * Cantidad * Unidad * Desperdicio * .a-a{fill:#347362;}.b-a{fill:#f…" at bounding box center [488, 192] width 595 height 353
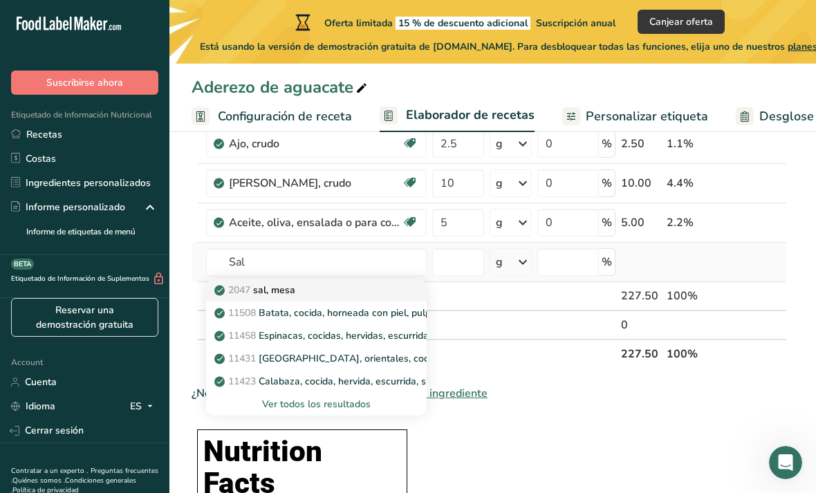
click at [330, 293] on div "2047 sal, [GEOGRAPHIC_DATA]" at bounding box center [305, 290] width 176 height 15
type input "Salt, table"
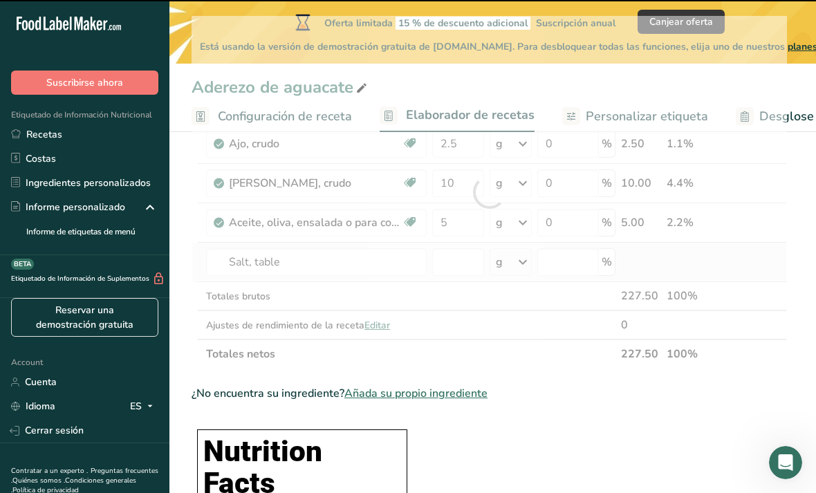
type input "0"
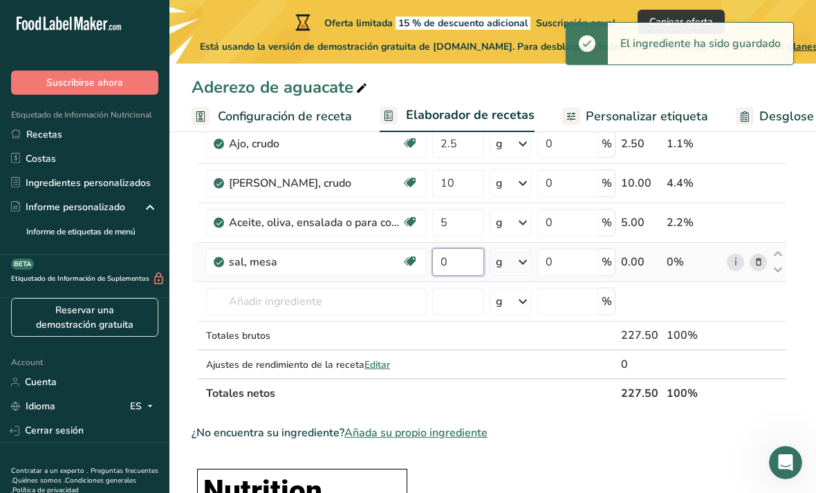
click at [457, 254] on input "0" at bounding box center [458, 262] width 52 height 28
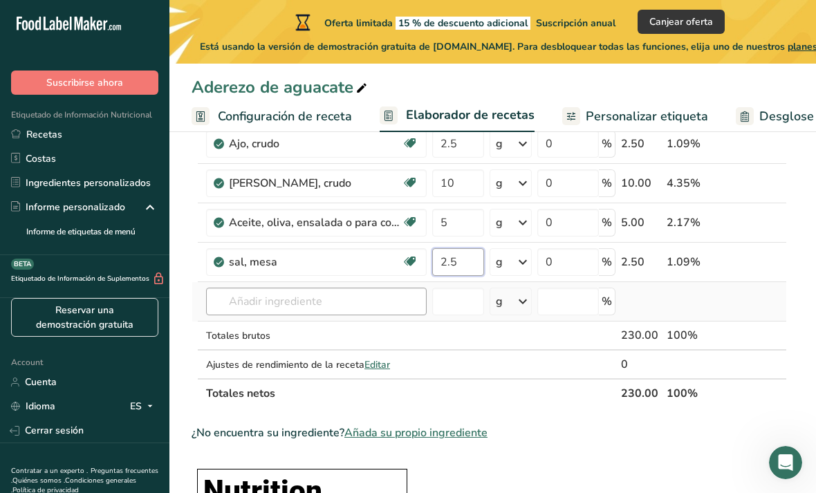
type input "2.5"
click at [359, 296] on div "Ingrediente * Cantidad * Unidad * Desperdicio * .a-a{fill:#347362;}.b-a{fill:#f…" at bounding box center [488, 212] width 595 height 392
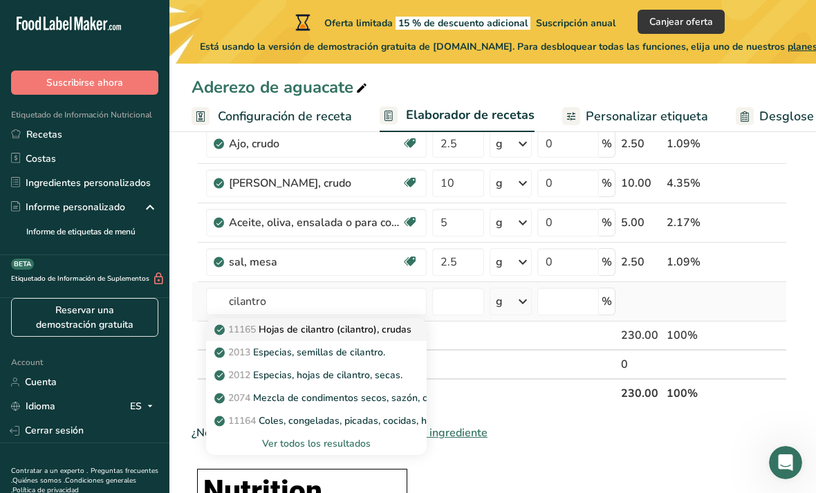
click at [391, 329] on p "11165 Hojas de cilantro (cilantro), crudas" at bounding box center [314, 329] width 194 height 15
type input "Coriander (cilantro) leaves, raw"
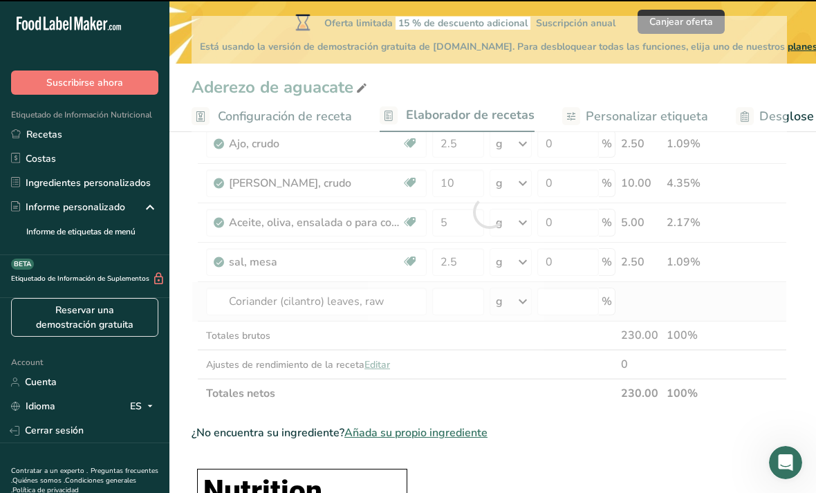
type input "0"
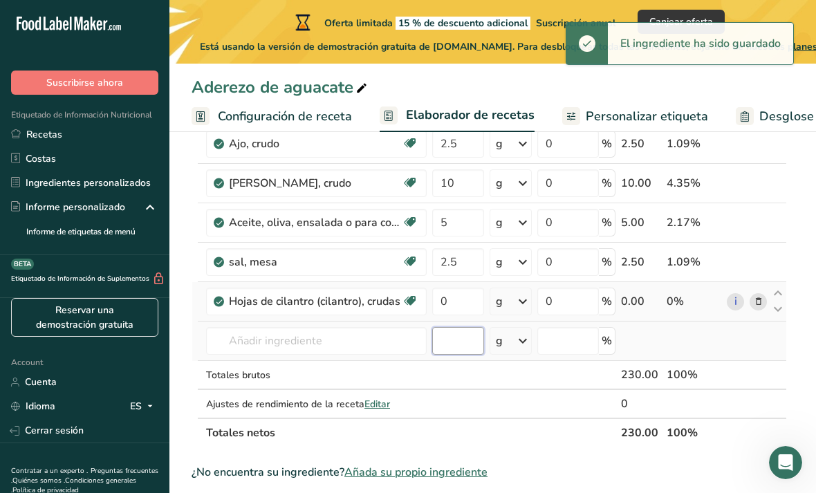
click at [454, 345] on input "number" at bounding box center [458, 341] width 52 height 28
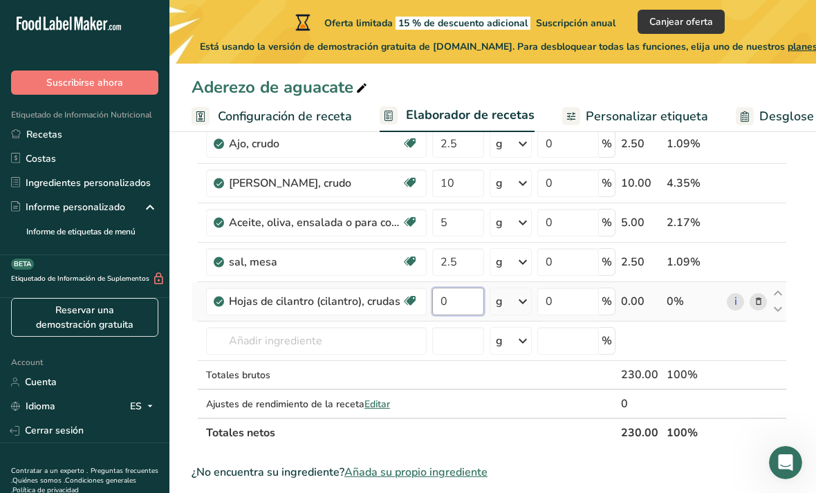
click at [464, 293] on input "0" at bounding box center [458, 302] width 52 height 28
type input "62.5"
click at [738, 344] on div "Ingrediente * Cantidad * Unidad * Desperdicio * .a-a{fill:#347362;}.b-a{fill:#f…" at bounding box center [488, 231] width 595 height 431
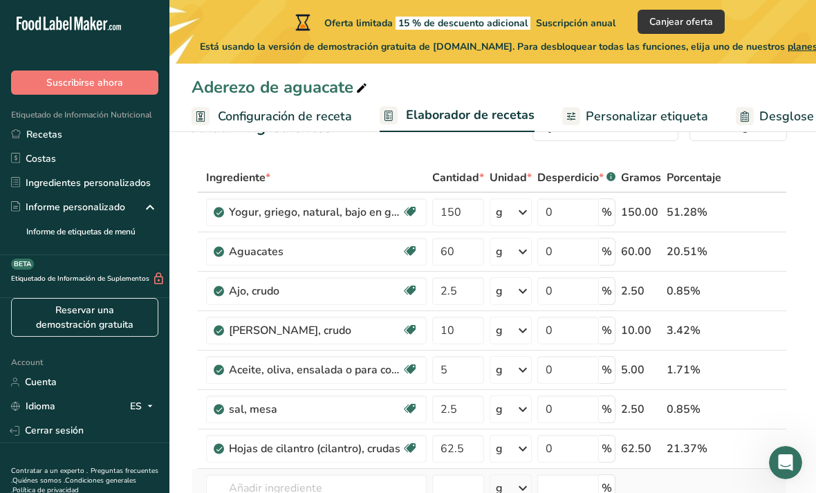
scroll to position [0, 0]
